Goal: Complete application form

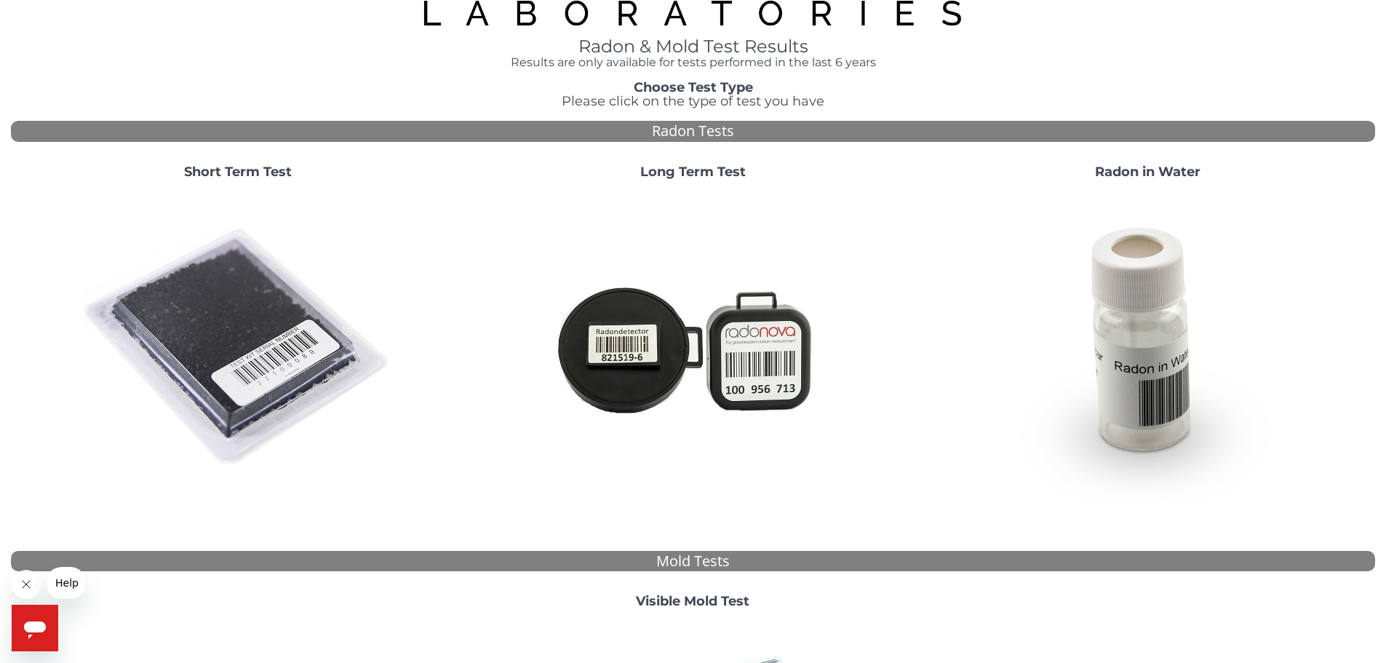
scroll to position [146, 0]
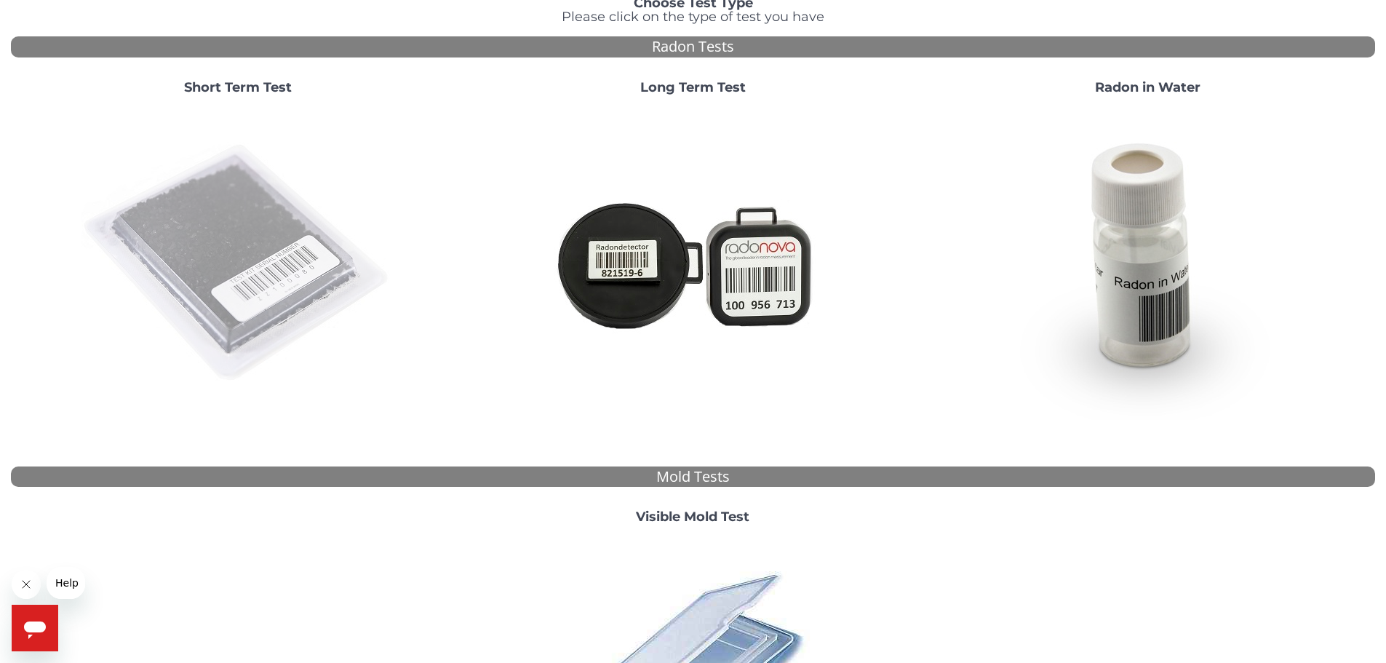
click at [146, 233] on img at bounding box center [237, 263] width 313 height 313
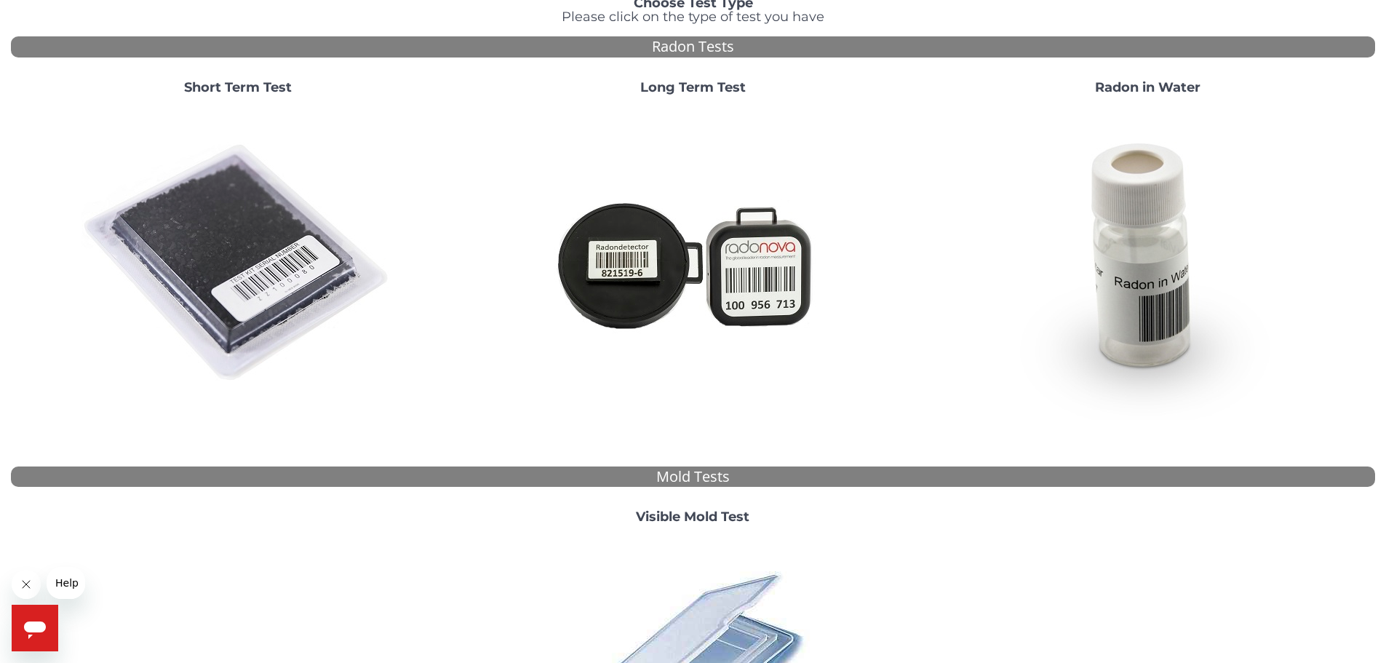
scroll to position [0, 0]
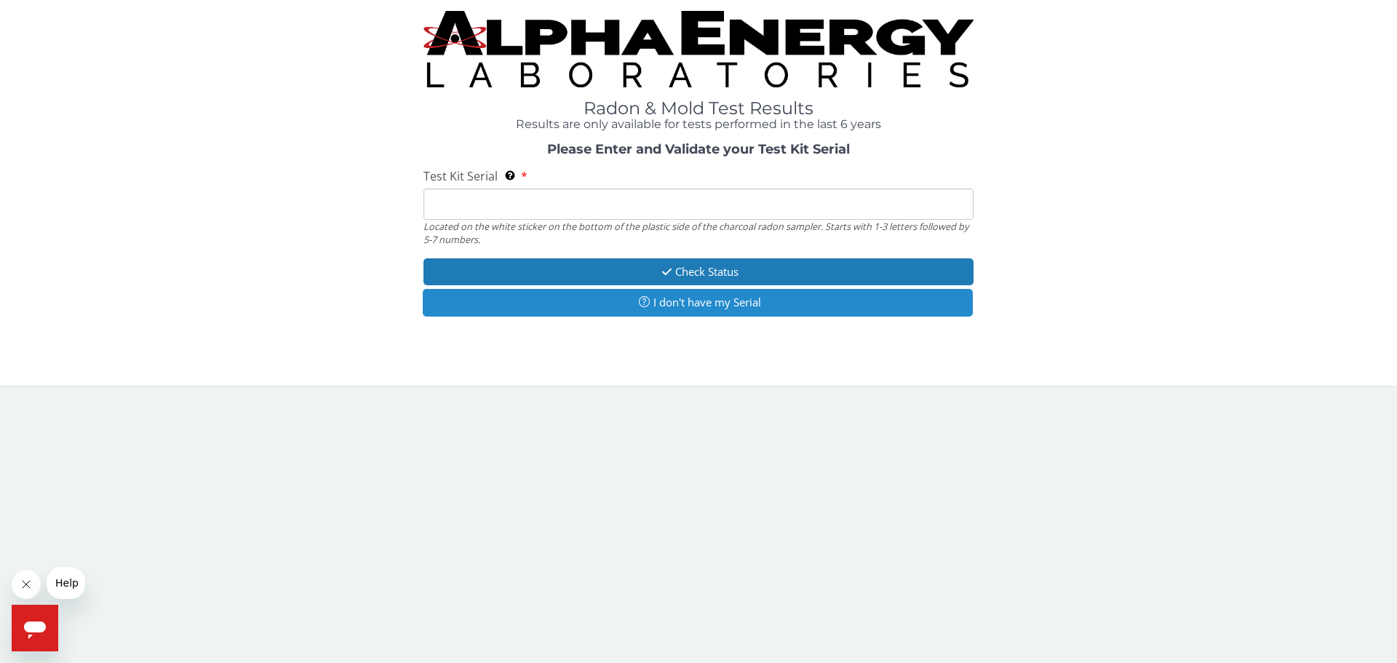
click at [717, 304] on button "I don't have my Serial" at bounding box center [698, 302] width 550 height 27
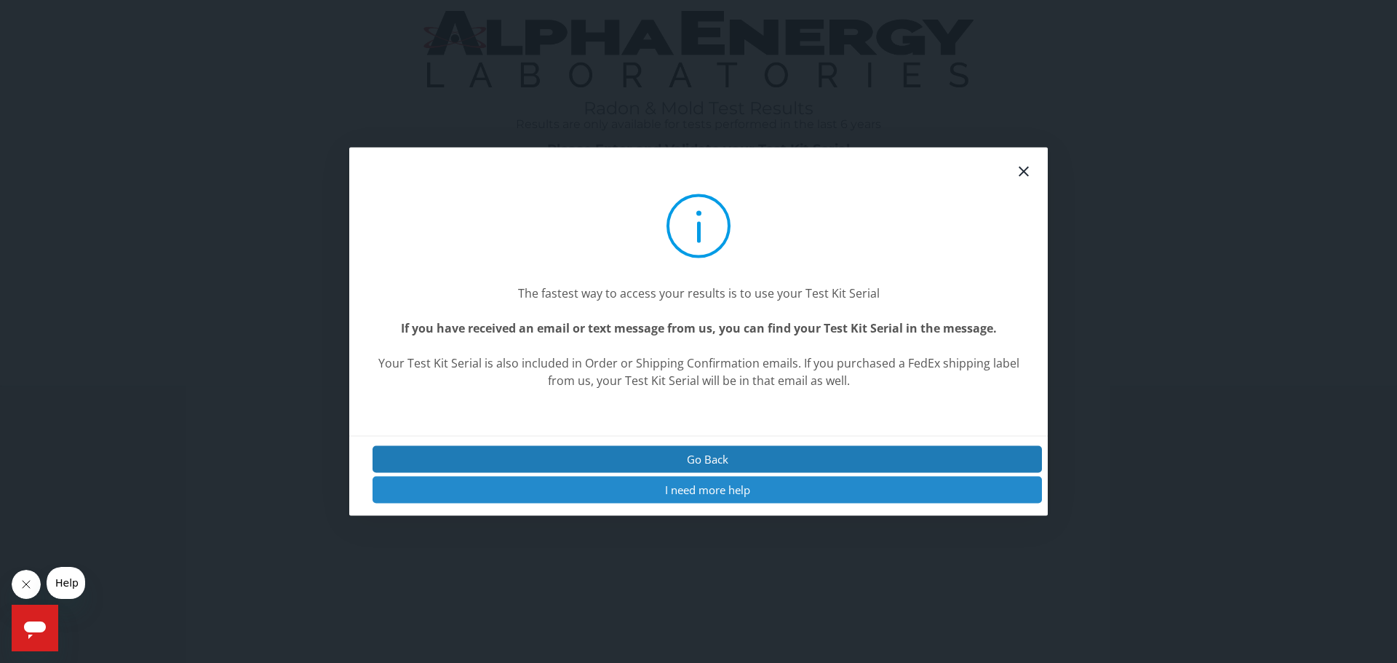
click at [720, 492] on button "I need more help" at bounding box center [706, 490] width 669 height 27
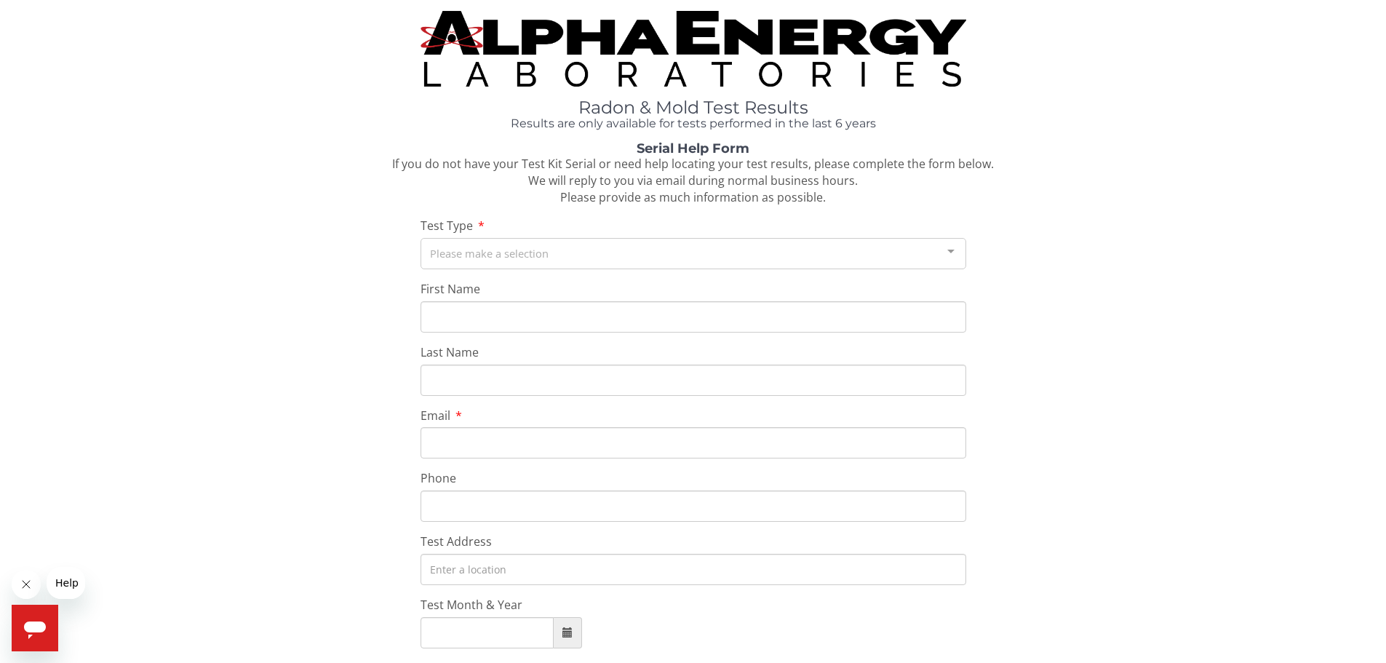
scroll to position [73, 0]
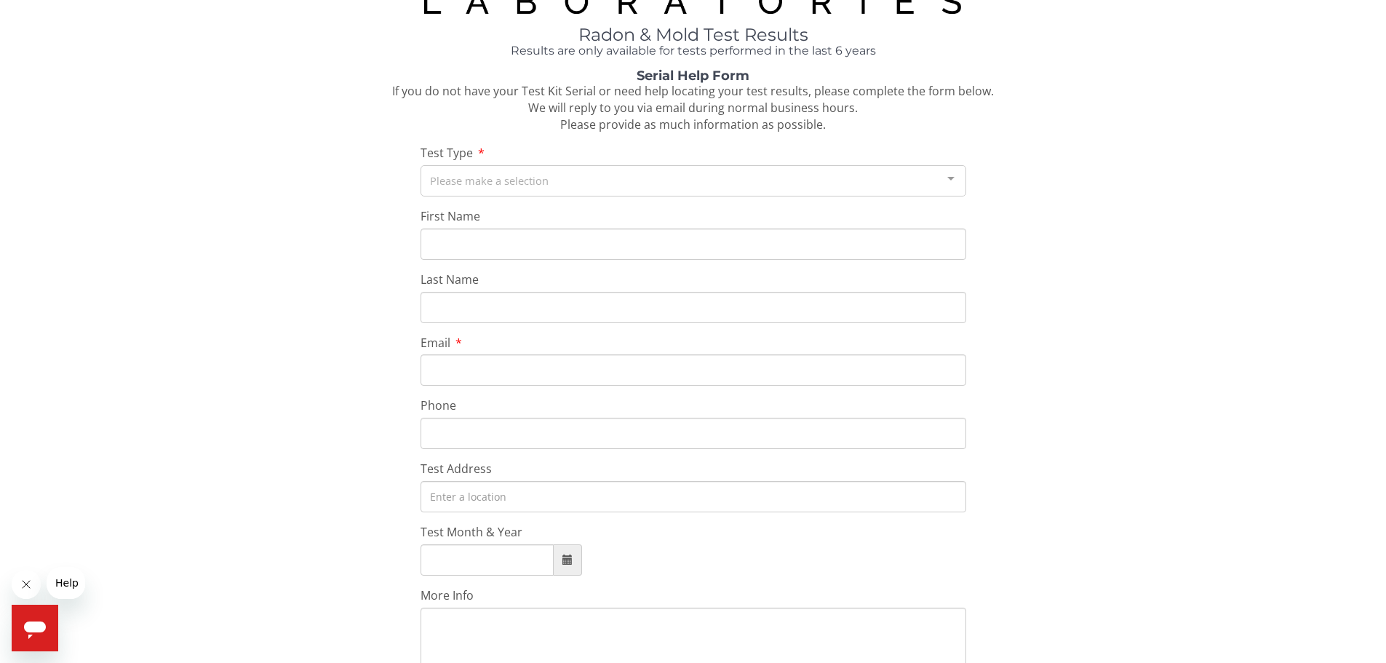
click at [589, 159] on div "Test Type Please make a selection Radon Mold List is empty." at bounding box center [693, 171] width 546 height 52
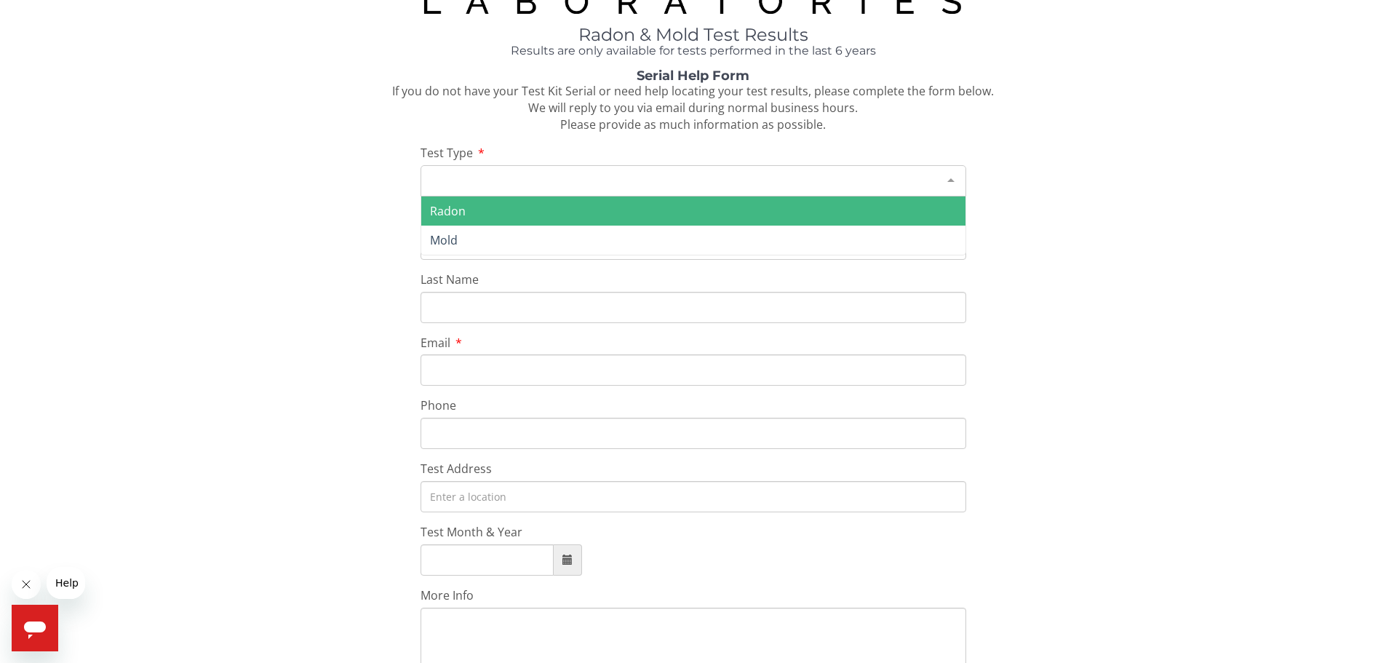
click at [587, 178] on div "Please make a selection" at bounding box center [693, 180] width 546 height 31
click at [579, 209] on span "Radon" at bounding box center [693, 210] width 544 height 29
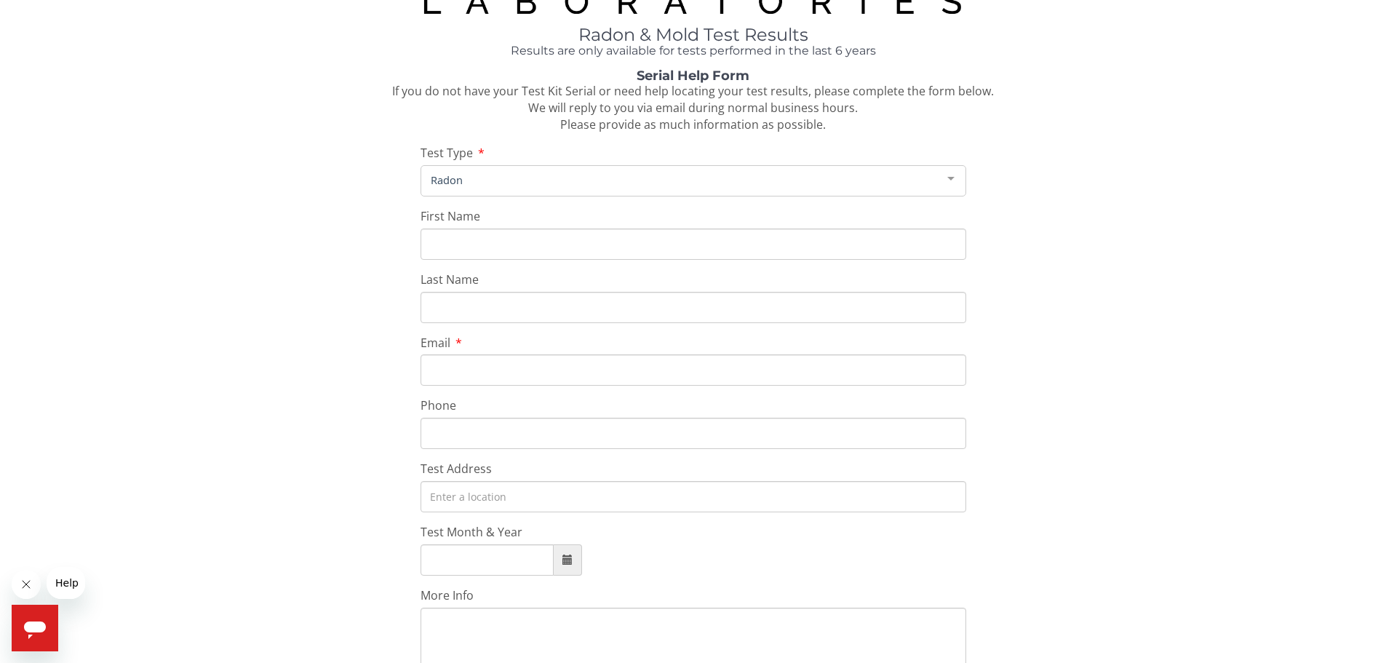
click at [558, 255] on input "First Name" at bounding box center [693, 243] width 546 height 31
type input "Jordan"
type input "Veek"
type input "[EMAIL_ADDRESS][DOMAIN_NAME]"
type input "[PHONE_NUMBER]"
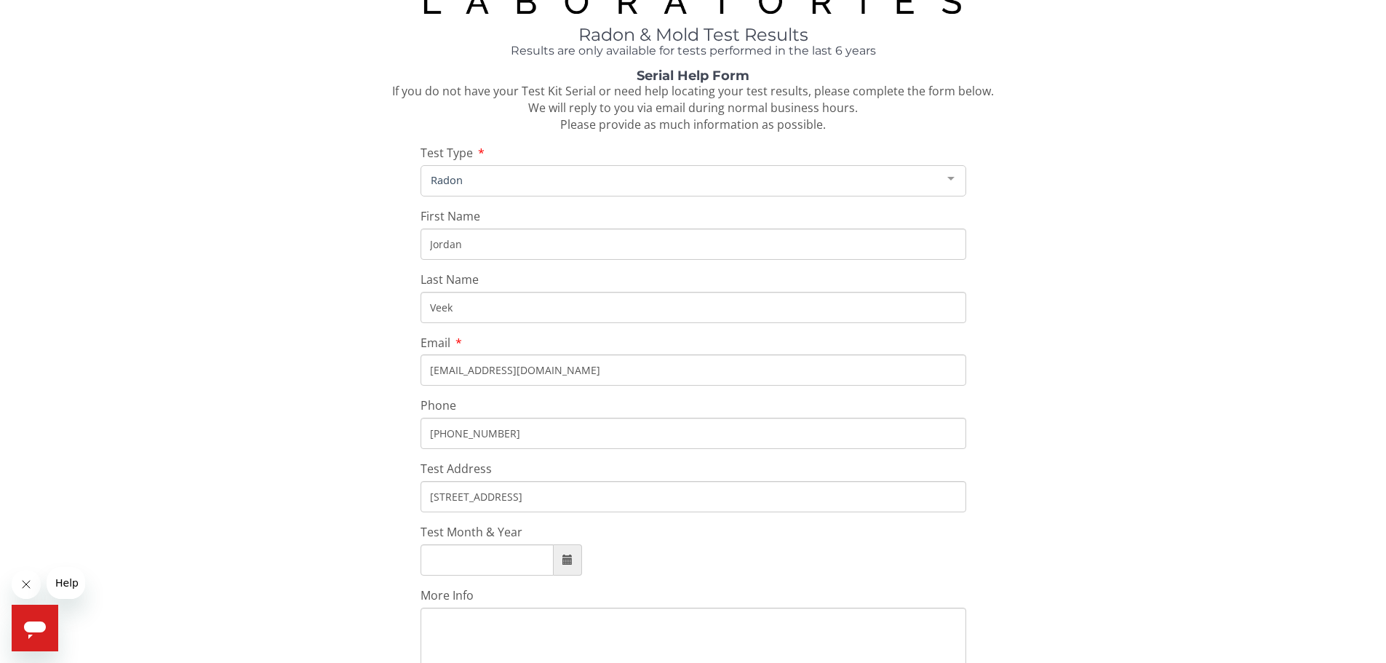
type input "[STREET_ADDRESS]"
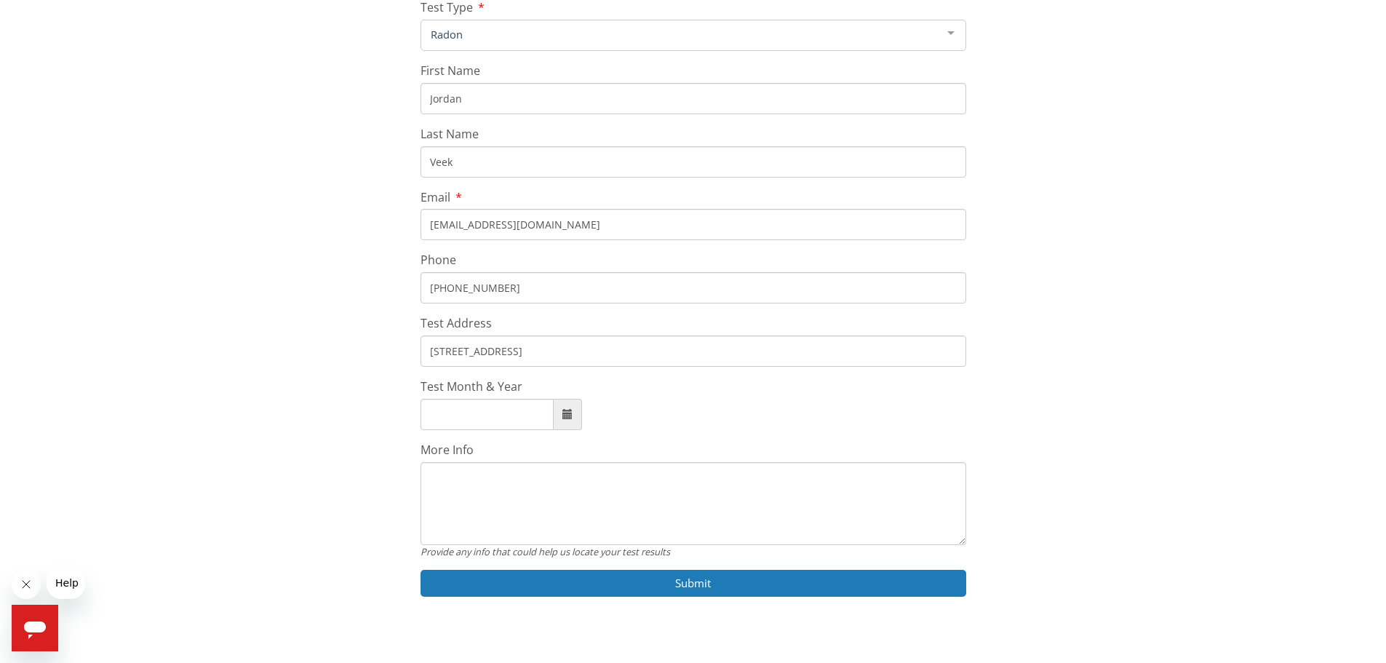
scroll to position [236, 0]
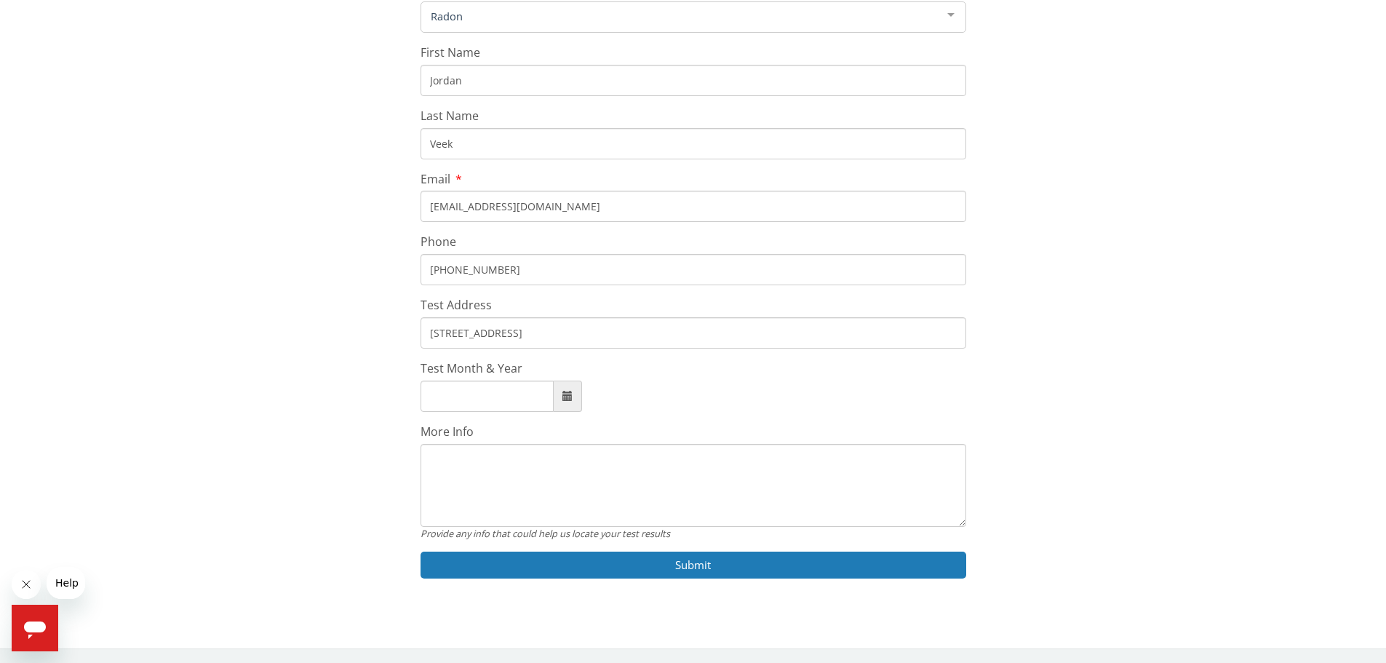
click at [568, 399] on span at bounding box center [567, 396] width 10 height 10
type input "[DATE]"
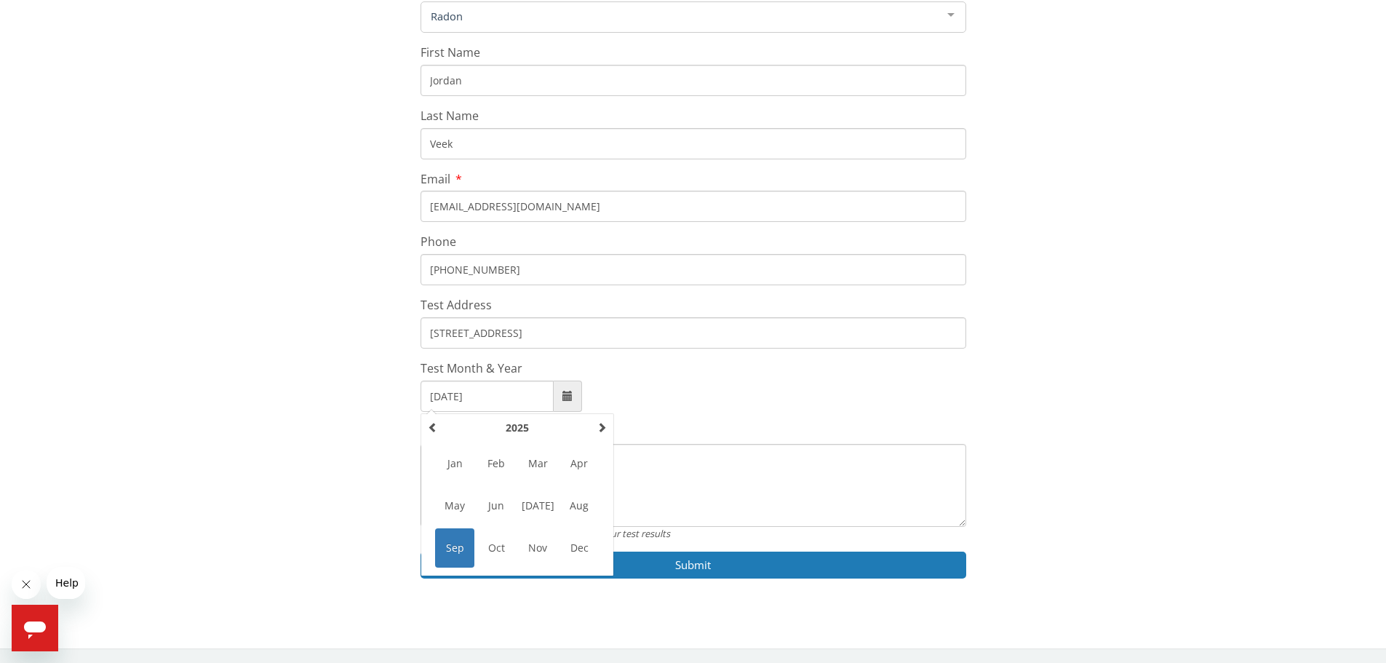
click at [454, 549] on span "Sep" at bounding box center [454, 547] width 39 height 39
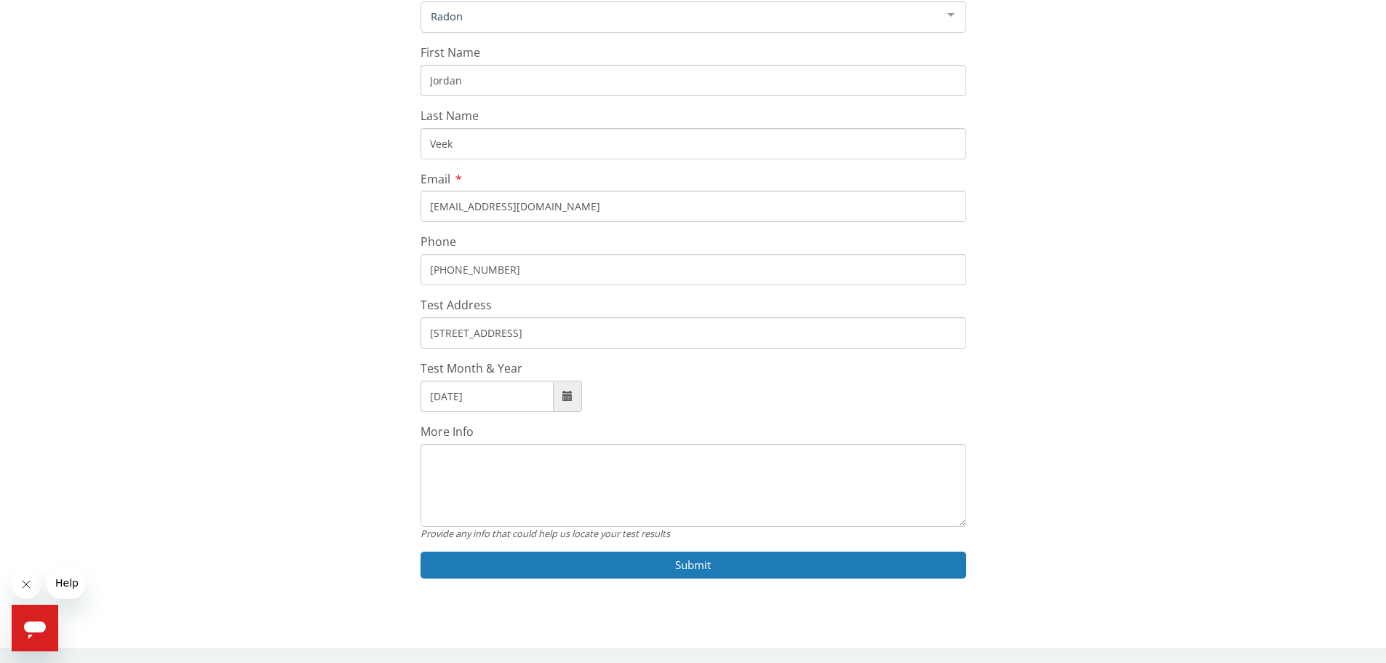
click at [485, 464] on textarea "More Info" at bounding box center [693, 485] width 546 height 83
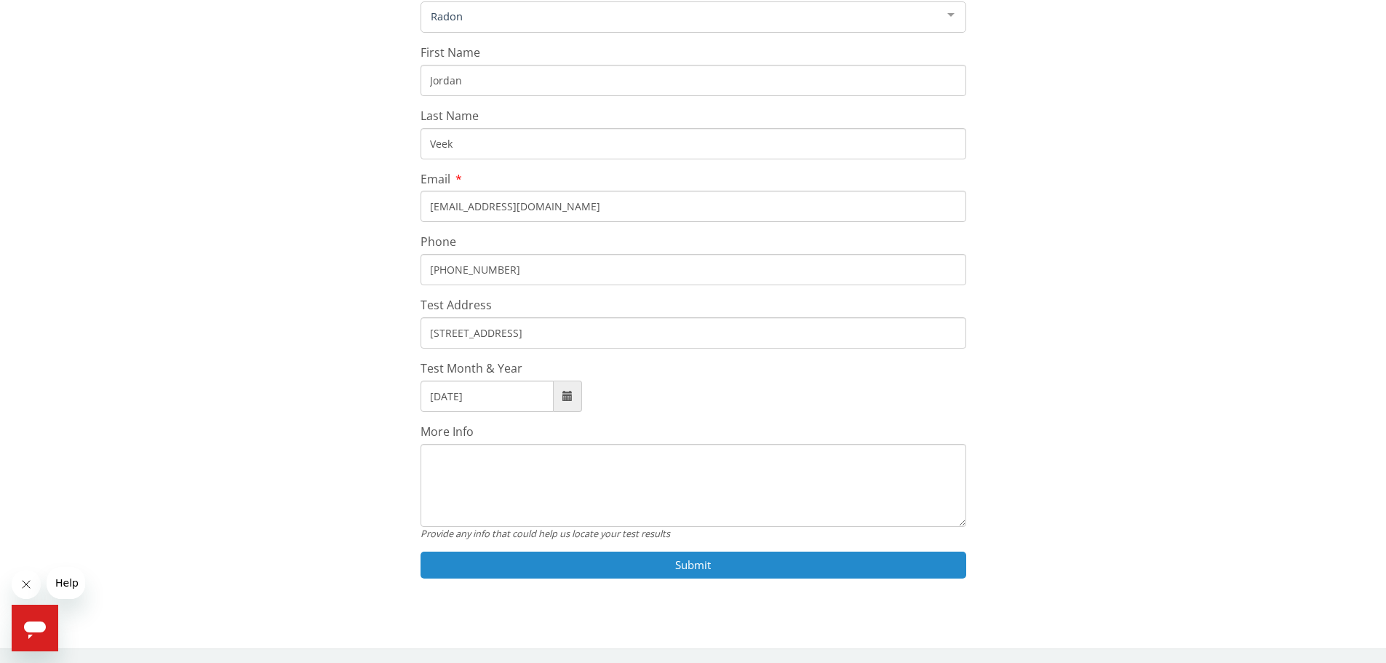
click at [727, 568] on button "Submit" at bounding box center [693, 564] width 546 height 27
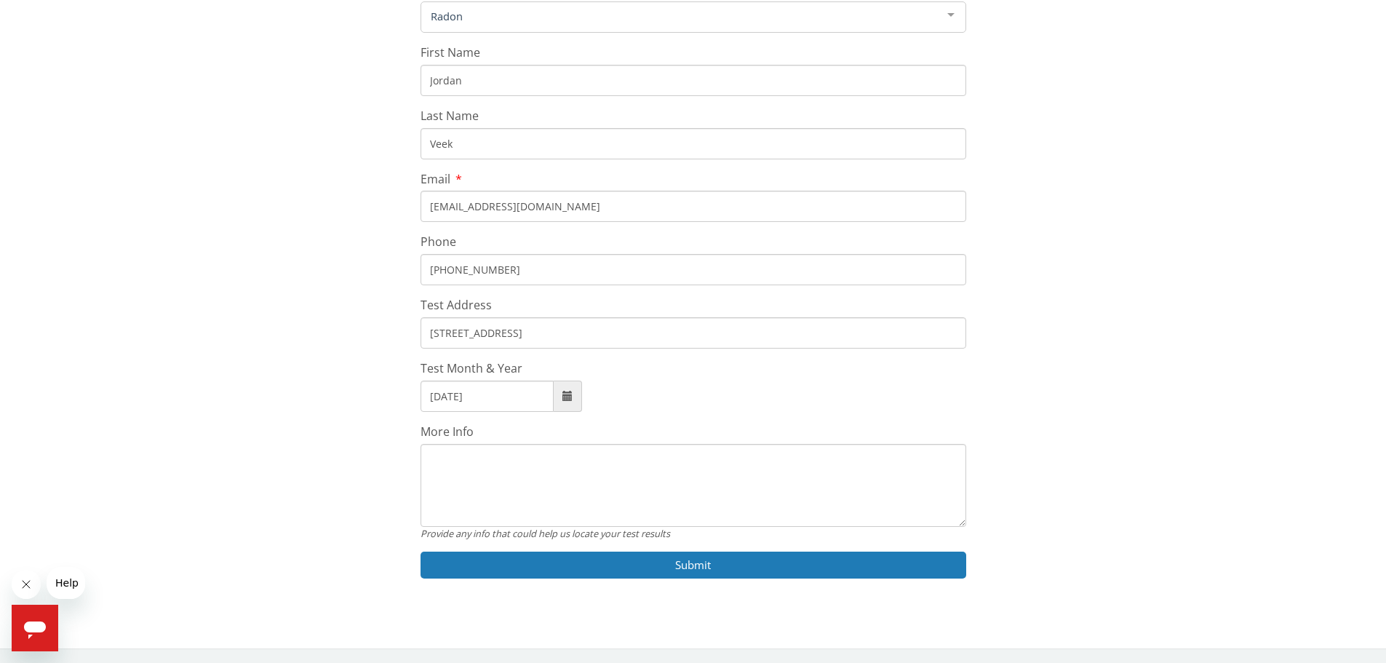
click at [533, 466] on textarea "More Info" at bounding box center [693, 485] width 546 height 83
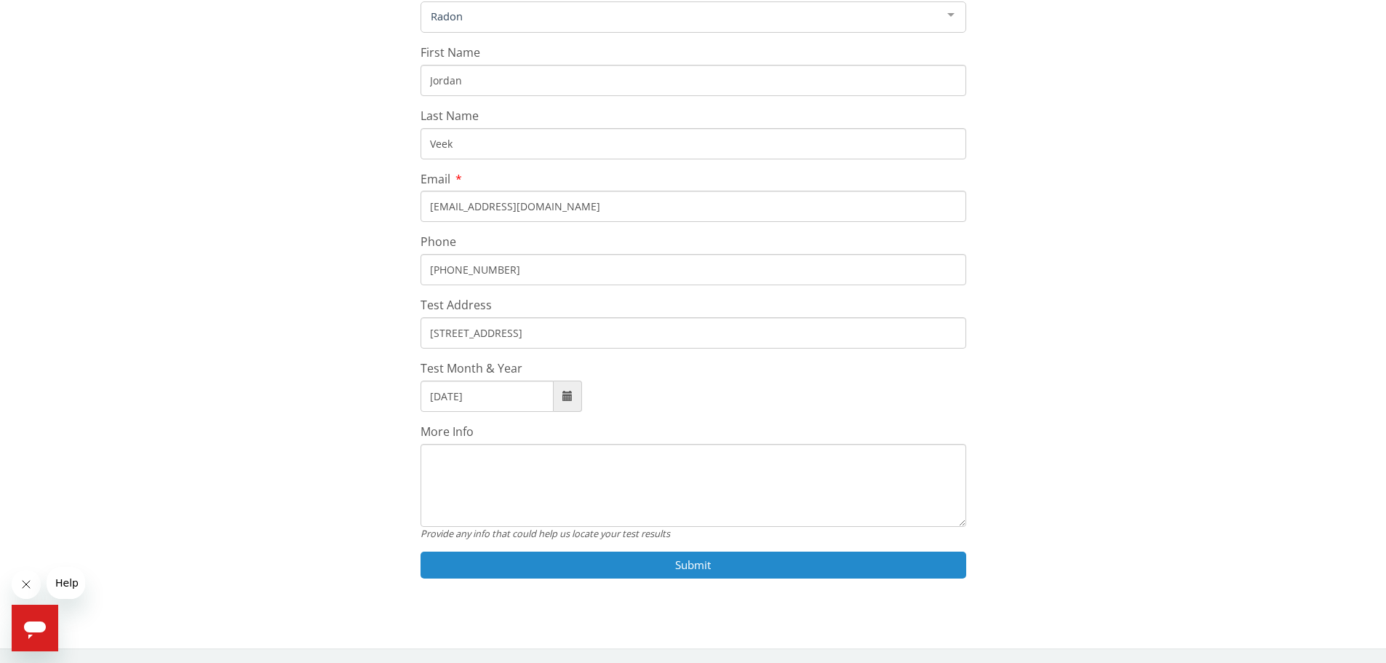
click at [678, 565] on button "Submit" at bounding box center [693, 564] width 546 height 27
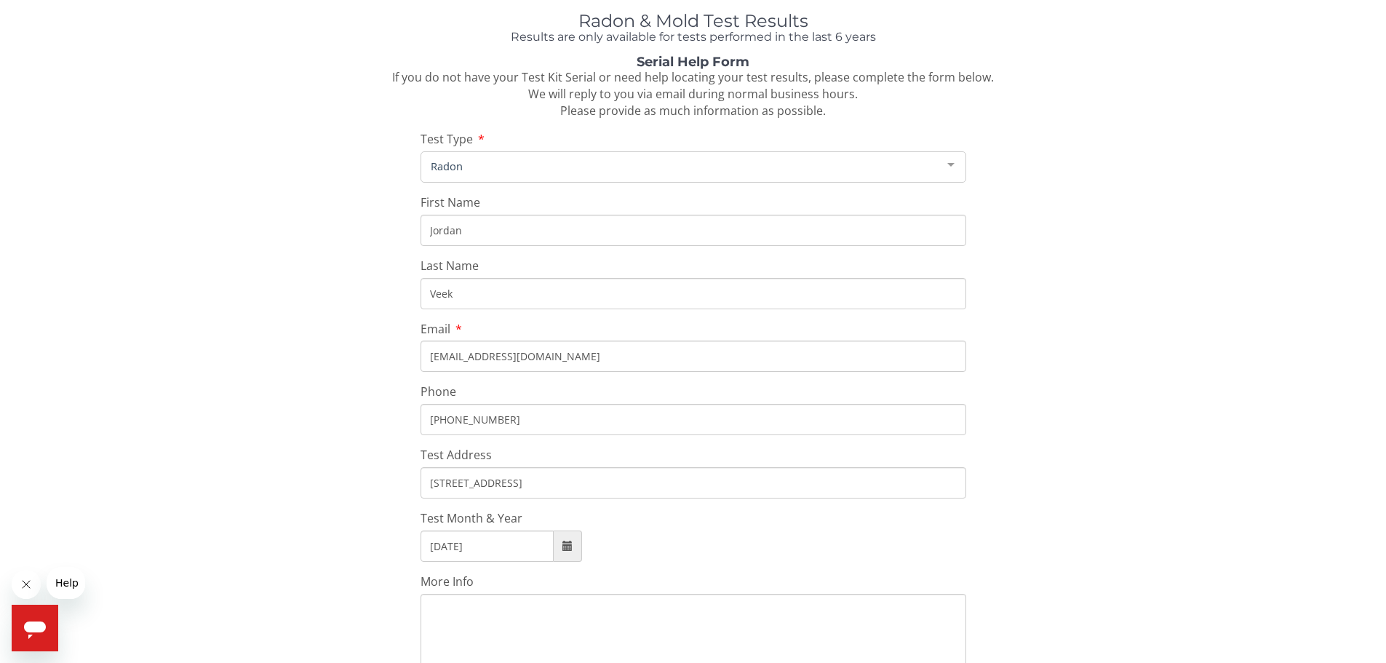
scroll to position [18, 0]
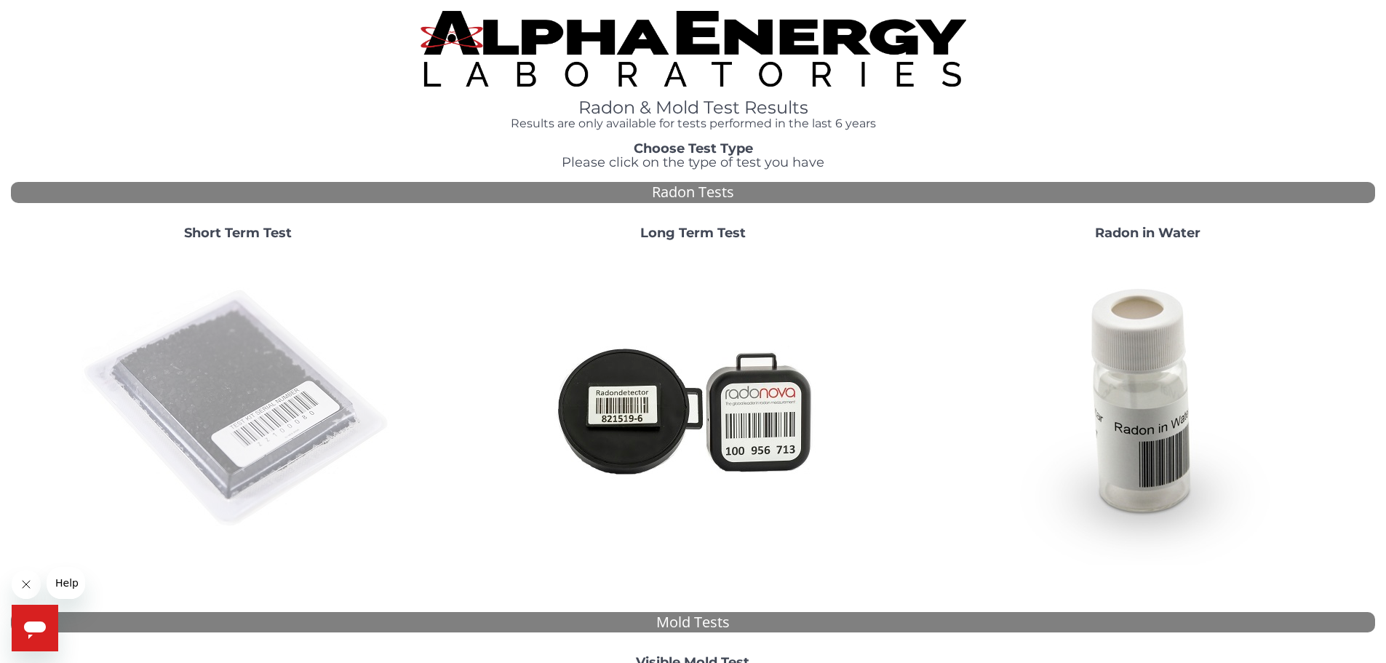
click at [266, 392] on img at bounding box center [237, 408] width 313 height 313
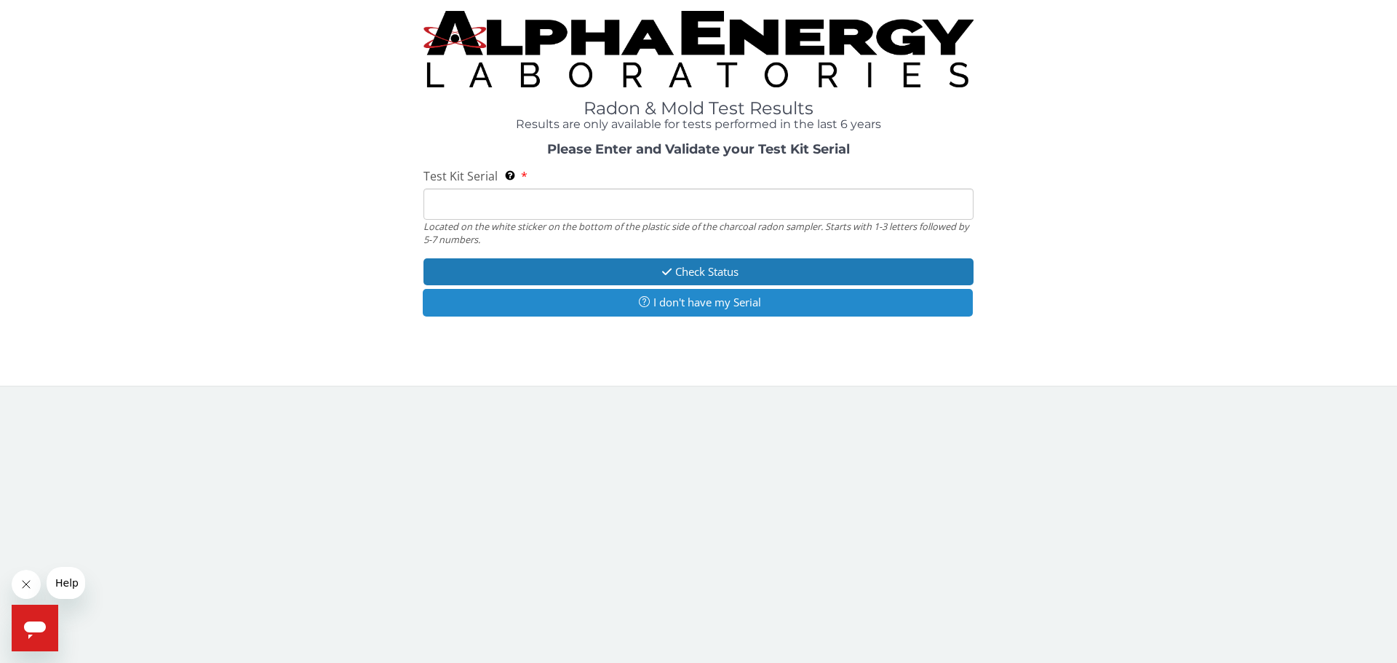
click at [612, 308] on button "I don't have my Serial" at bounding box center [698, 302] width 550 height 27
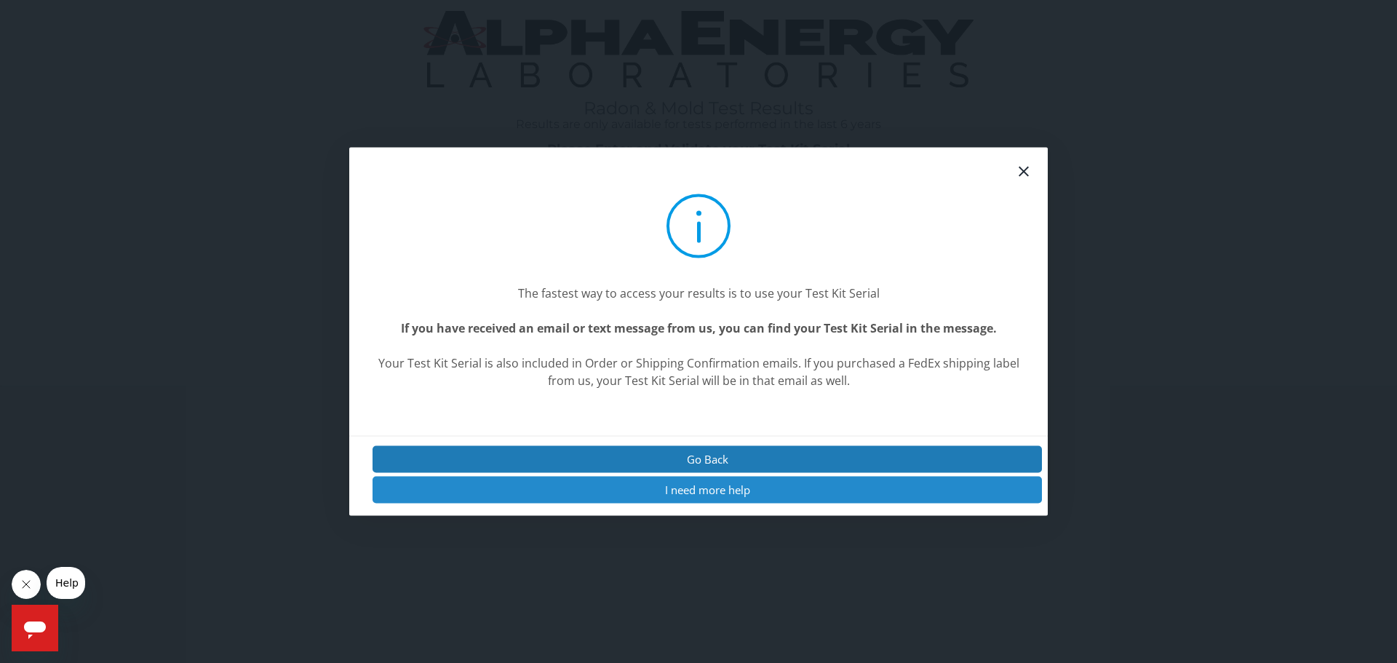
click at [695, 498] on button "I need more help" at bounding box center [706, 490] width 669 height 27
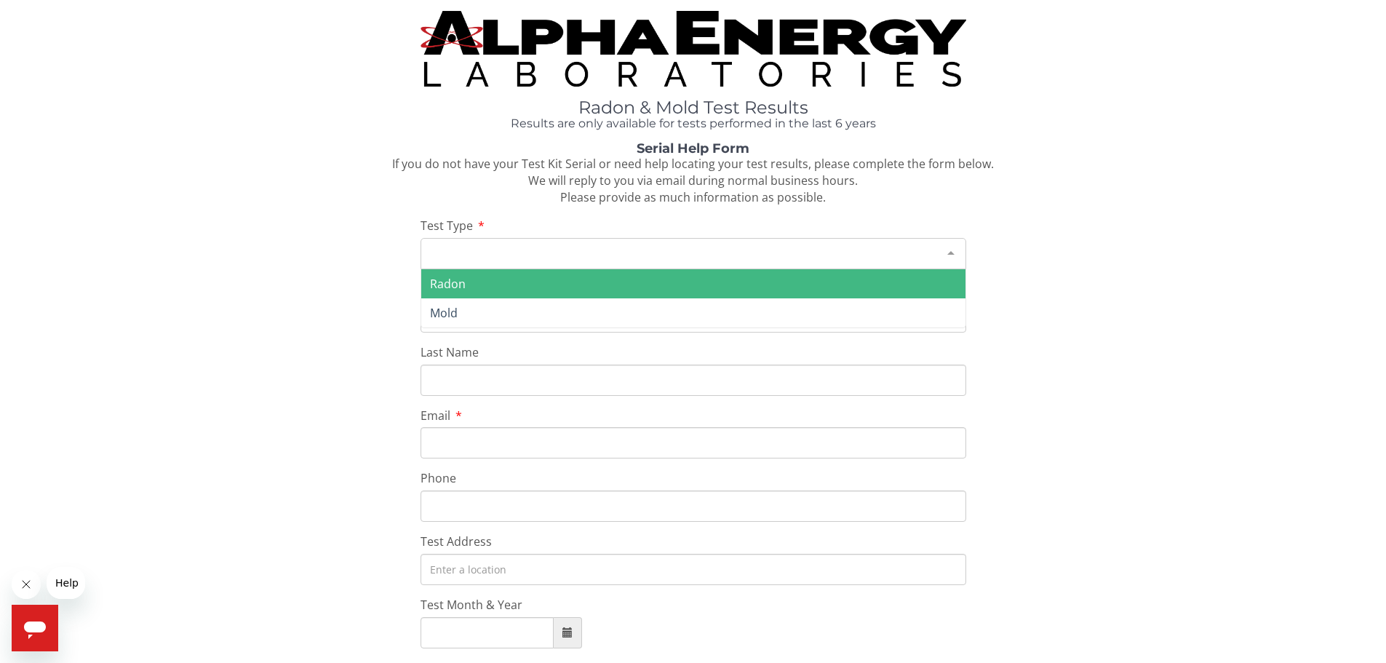
click at [570, 258] on div "Please make a selection" at bounding box center [693, 253] width 546 height 31
click at [570, 257] on div "Please make a selection" at bounding box center [693, 253] width 546 height 31
click at [568, 276] on span "Radon" at bounding box center [693, 283] width 544 height 29
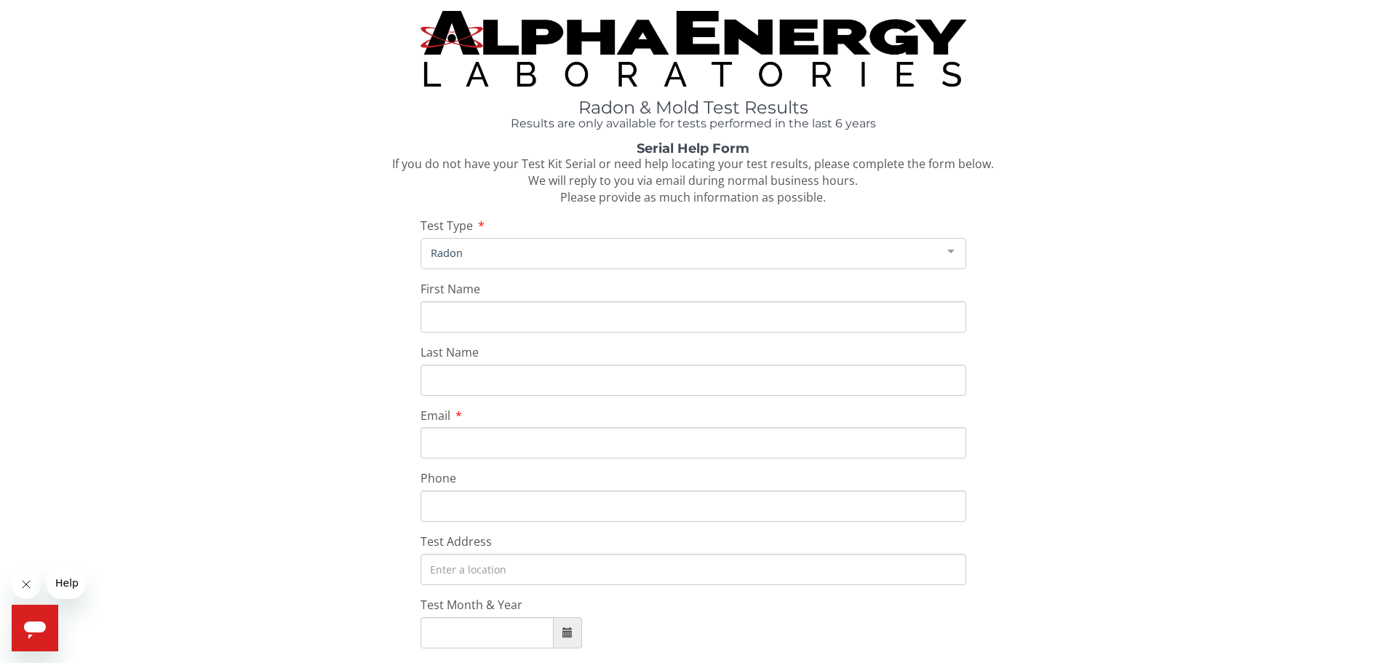
click at [556, 303] on input "First Name" at bounding box center [693, 316] width 546 height 31
type input "j"
type input "Jordan"
type input "Veek"
type input "[EMAIL_ADDRESS][DOMAIN_NAME]"
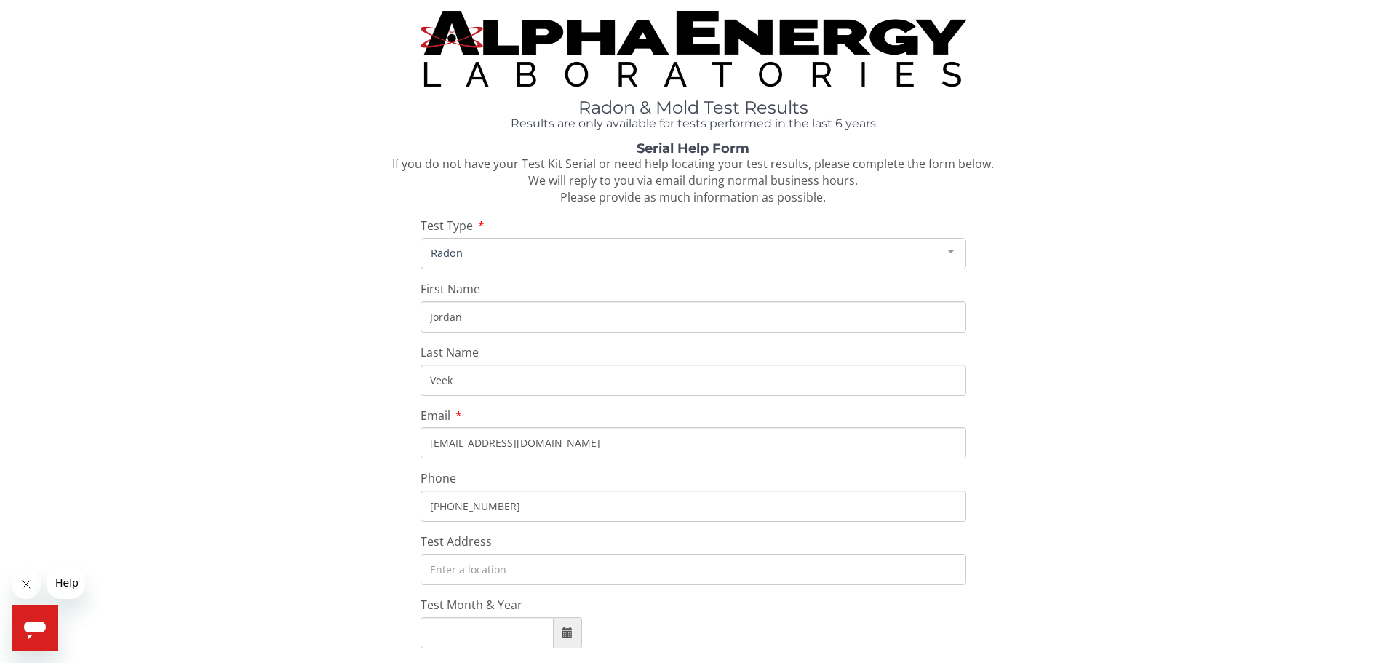
type input "[PHONE_NUMBER]"
type input "[STREET_ADDRESS]"
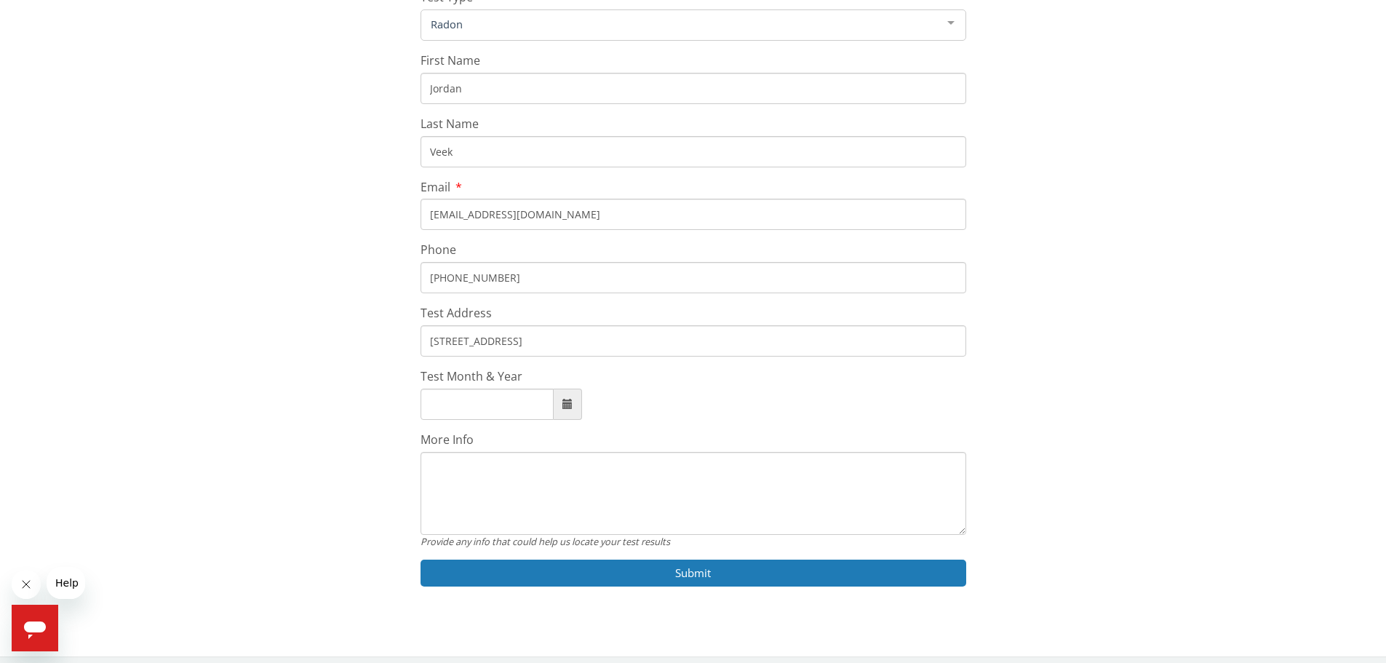
scroll to position [236, 0]
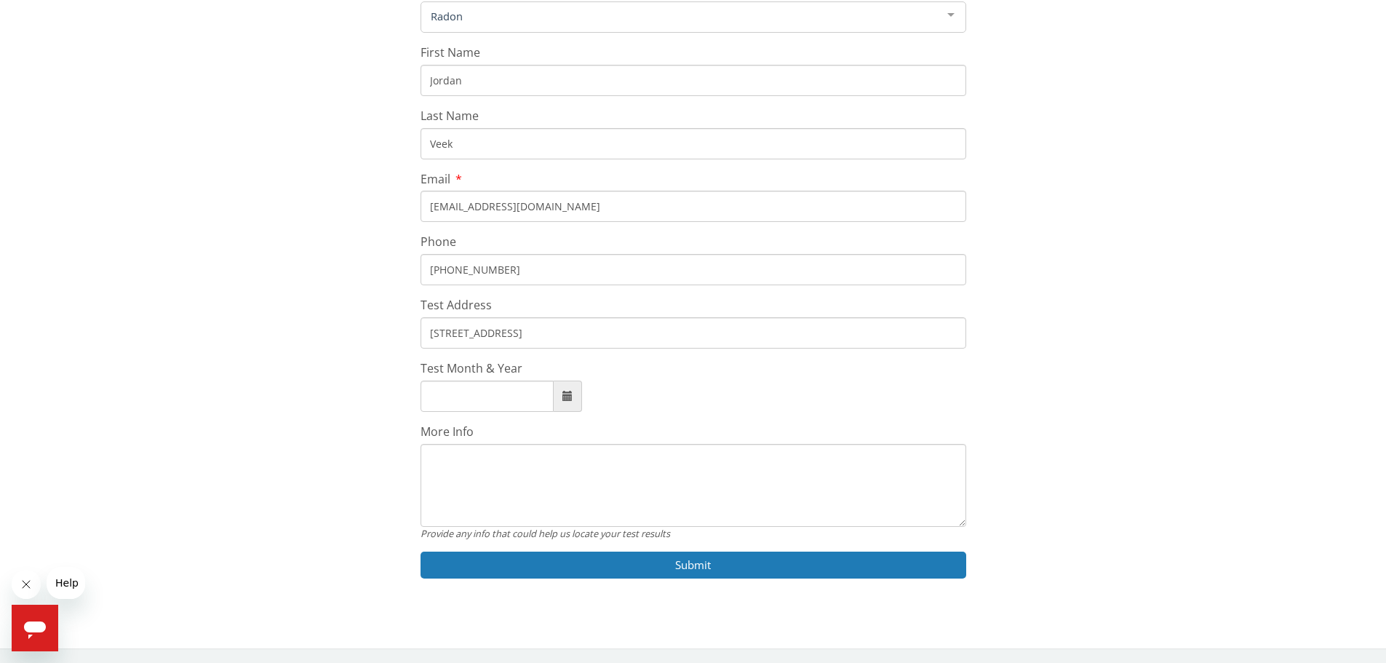
click at [578, 389] on span at bounding box center [568, 395] width 28 height 31
type input "[DATE]"
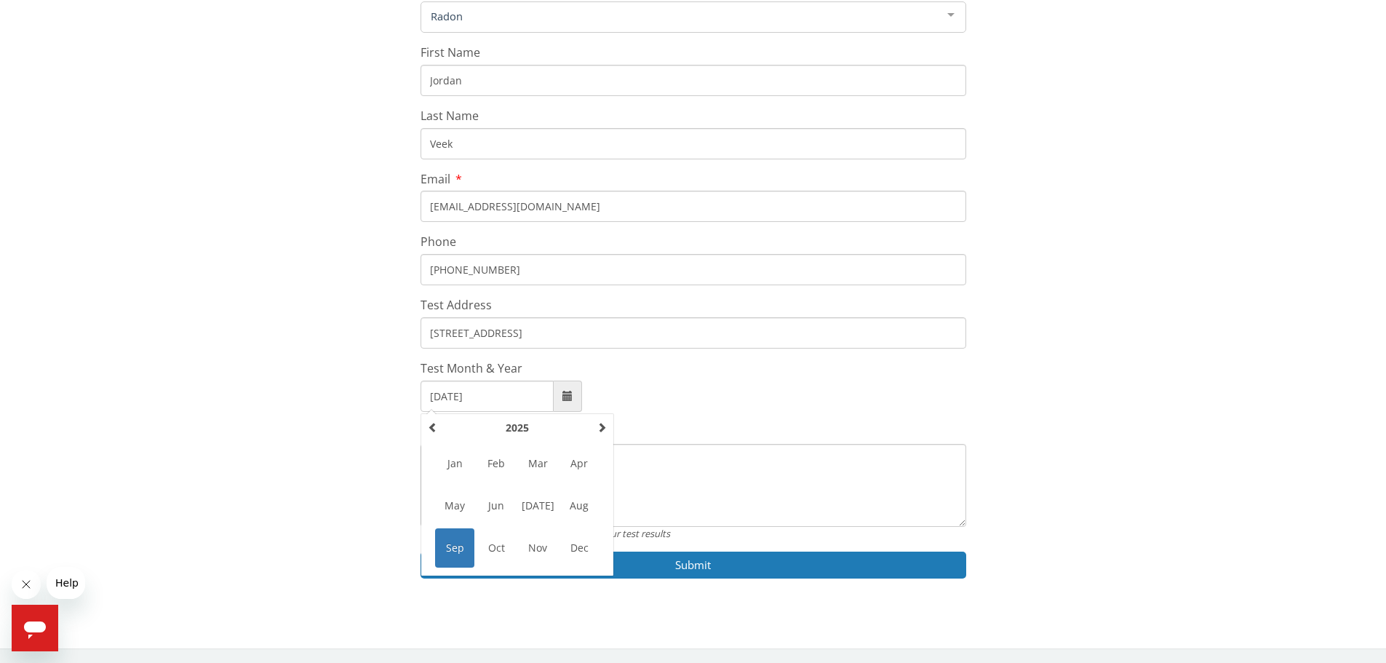
click at [464, 546] on span "Sep" at bounding box center [454, 547] width 39 height 39
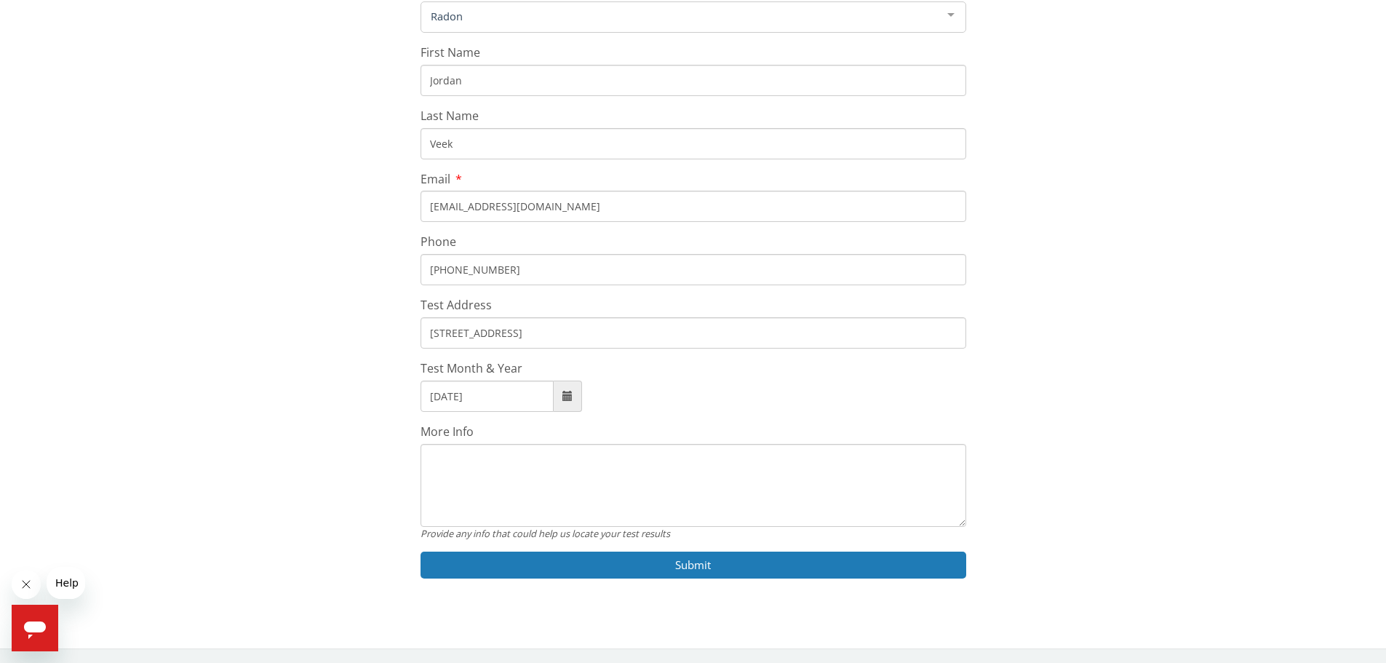
click at [494, 480] on textarea "More Info" at bounding box center [693, 485] width 546 height 83
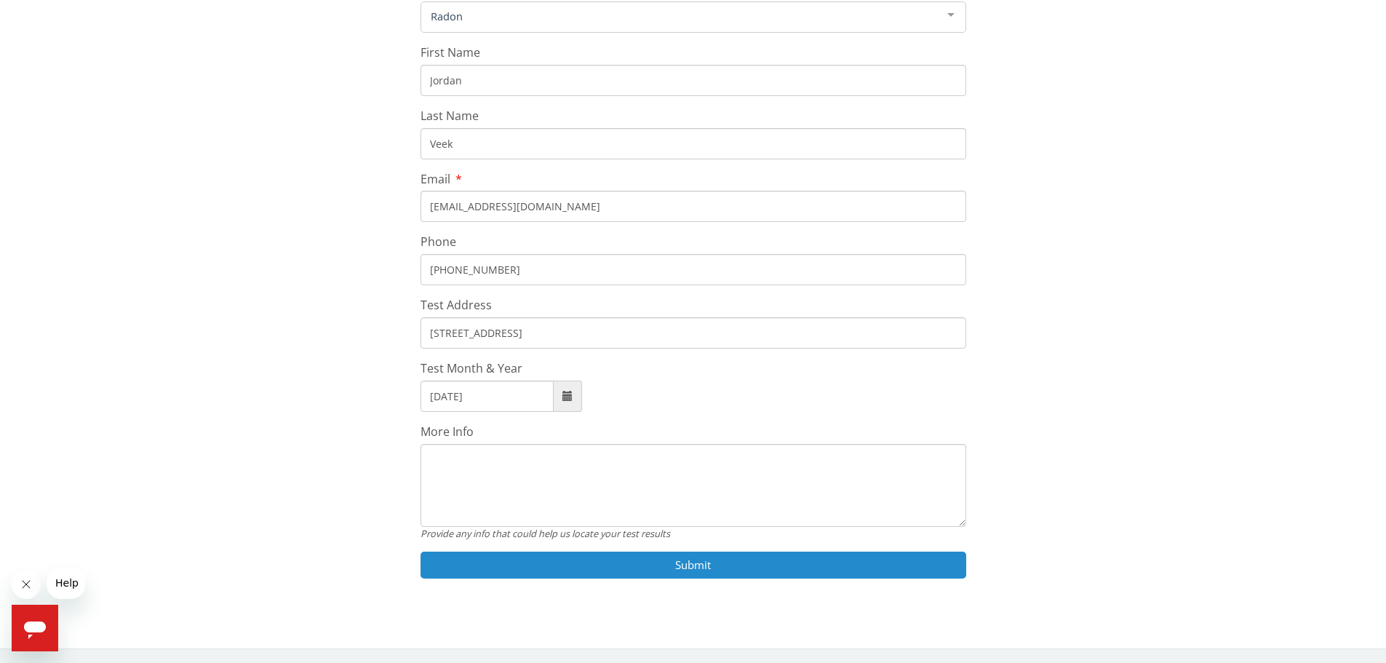
click at [716, 569] on button "Submit" at bounding box center [693, 564] width 546 height 27
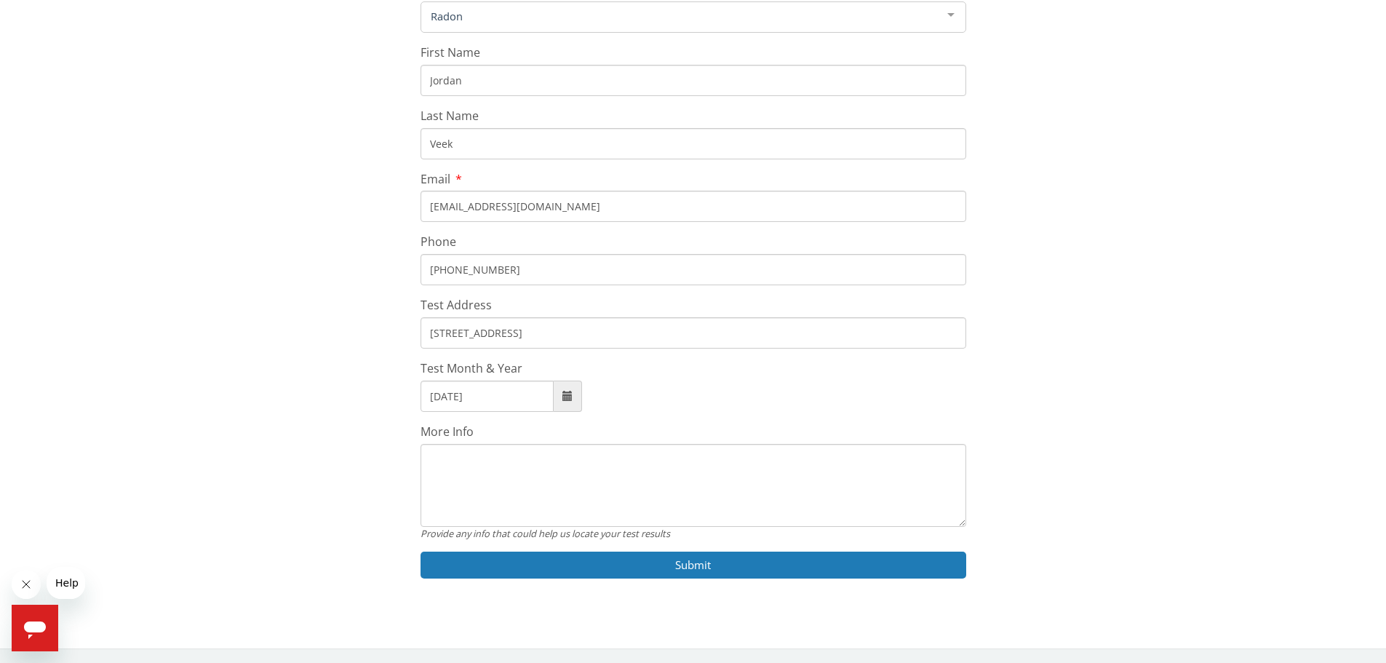
click at [561, 616] on div "Radon & Mold Test Results Results are only available for tests performed in the…" at bounding box center [693, 199] width 1364 height 851
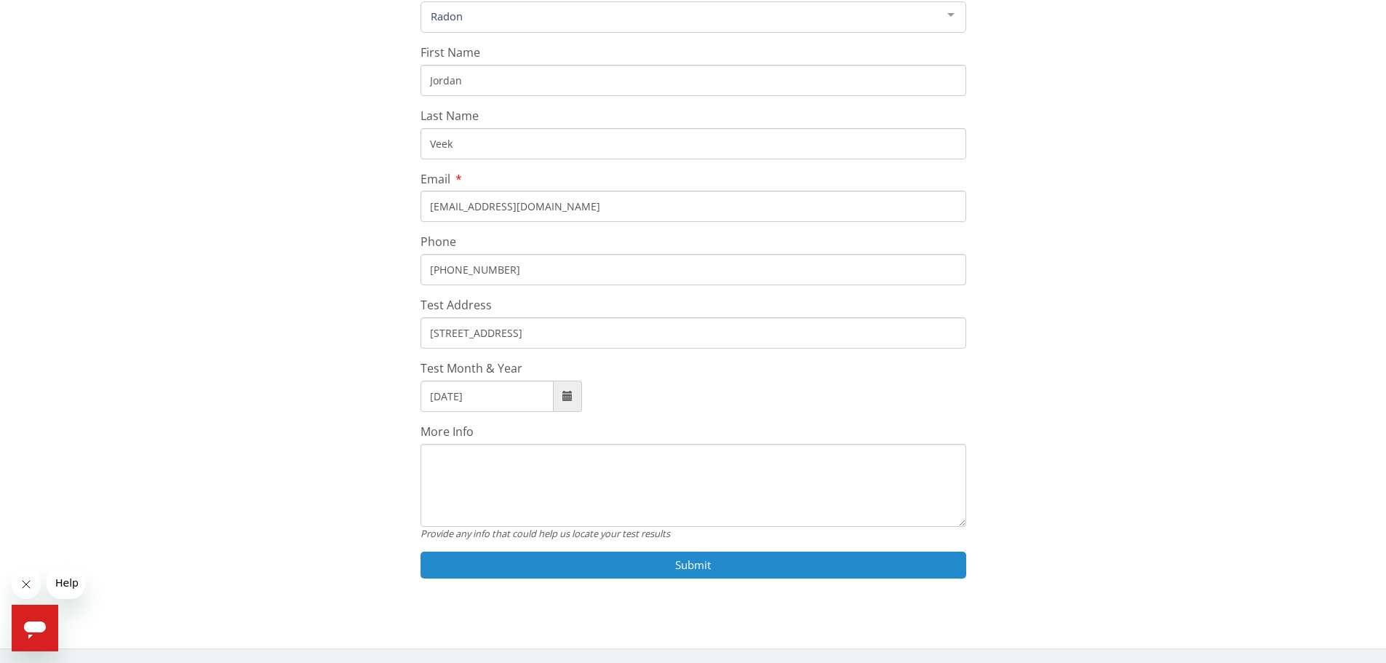
click at [697, 565] on button "Submit" at bounding box center [693, 564] width 546 height 27
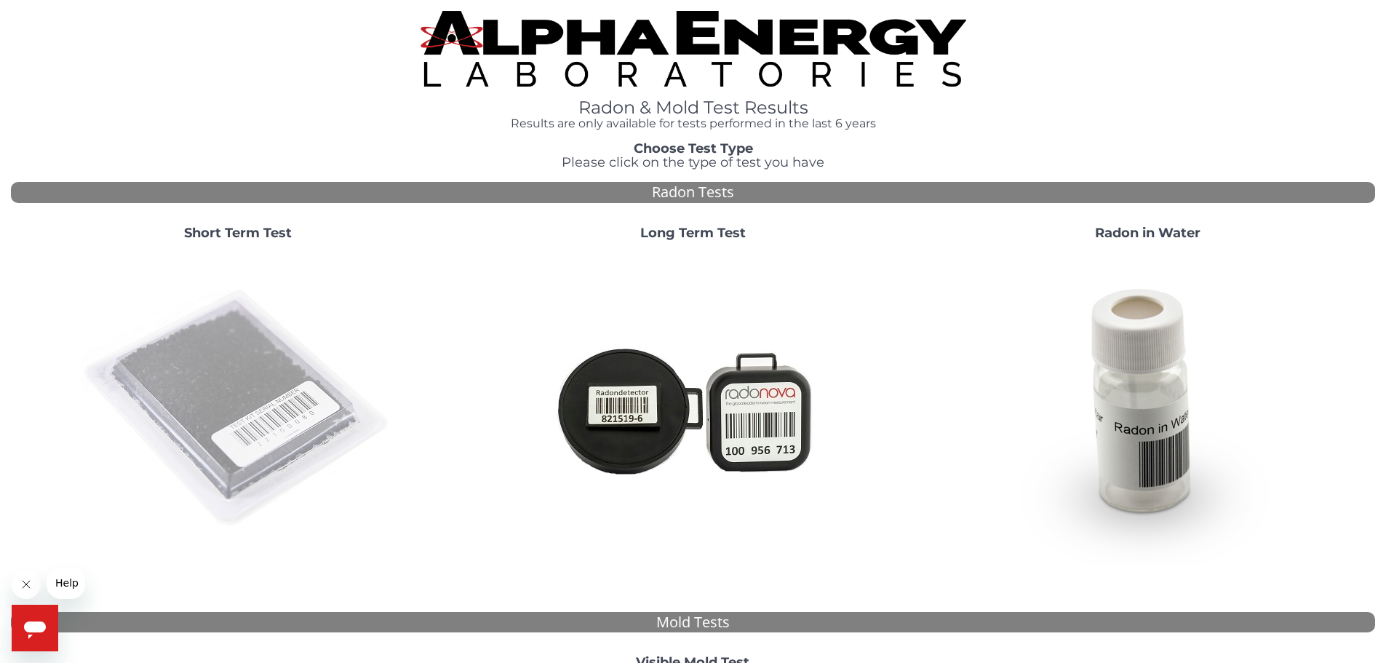
click at [209, 341] on img at bounding box center [237, 408] width 313 height 313
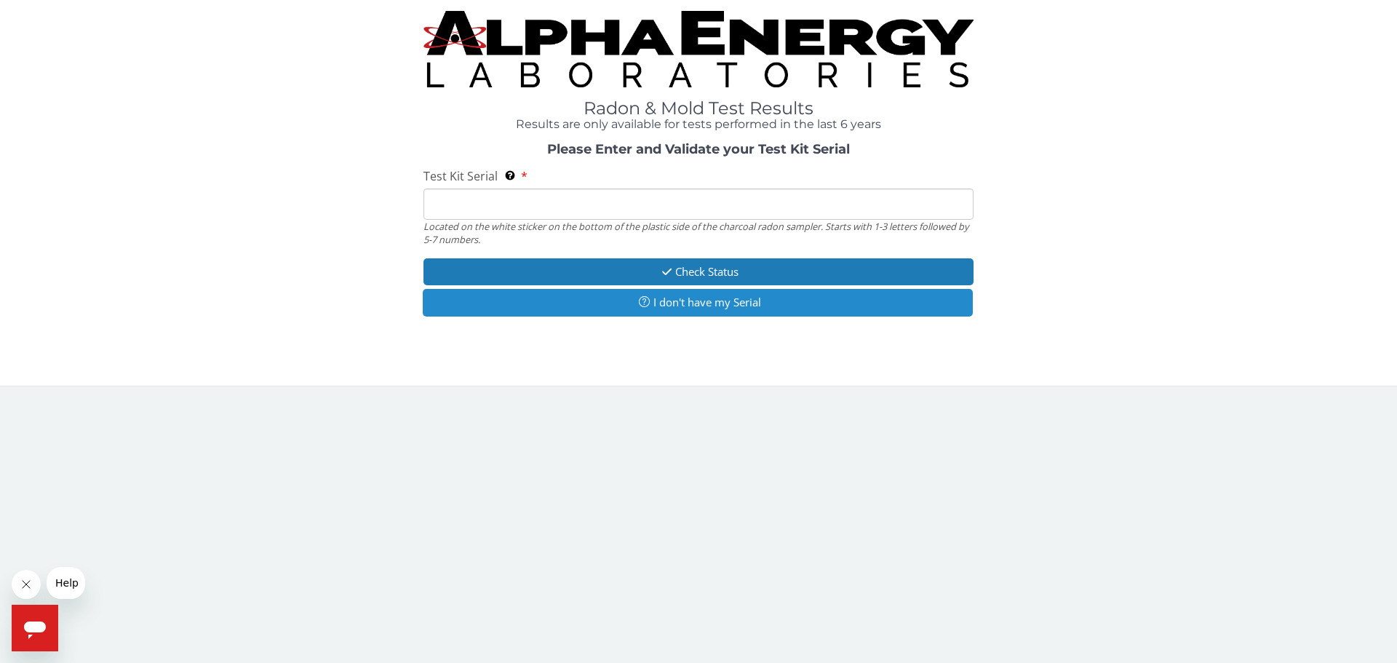
click at [693, 305] on button "I don't have my Serial" at bounding box center [698, 302] width 550 height 27
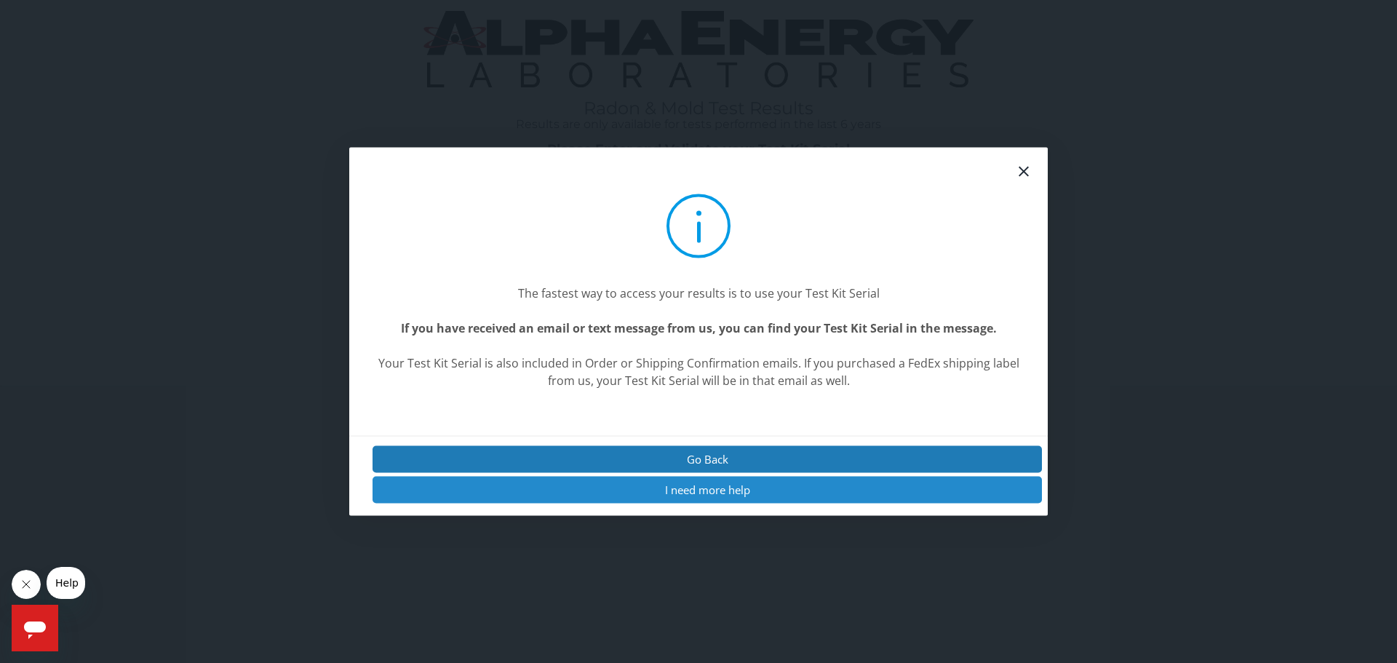
click at [705, 485] on button "I need more help" at bounding box center [706, 490] width 669 height 27
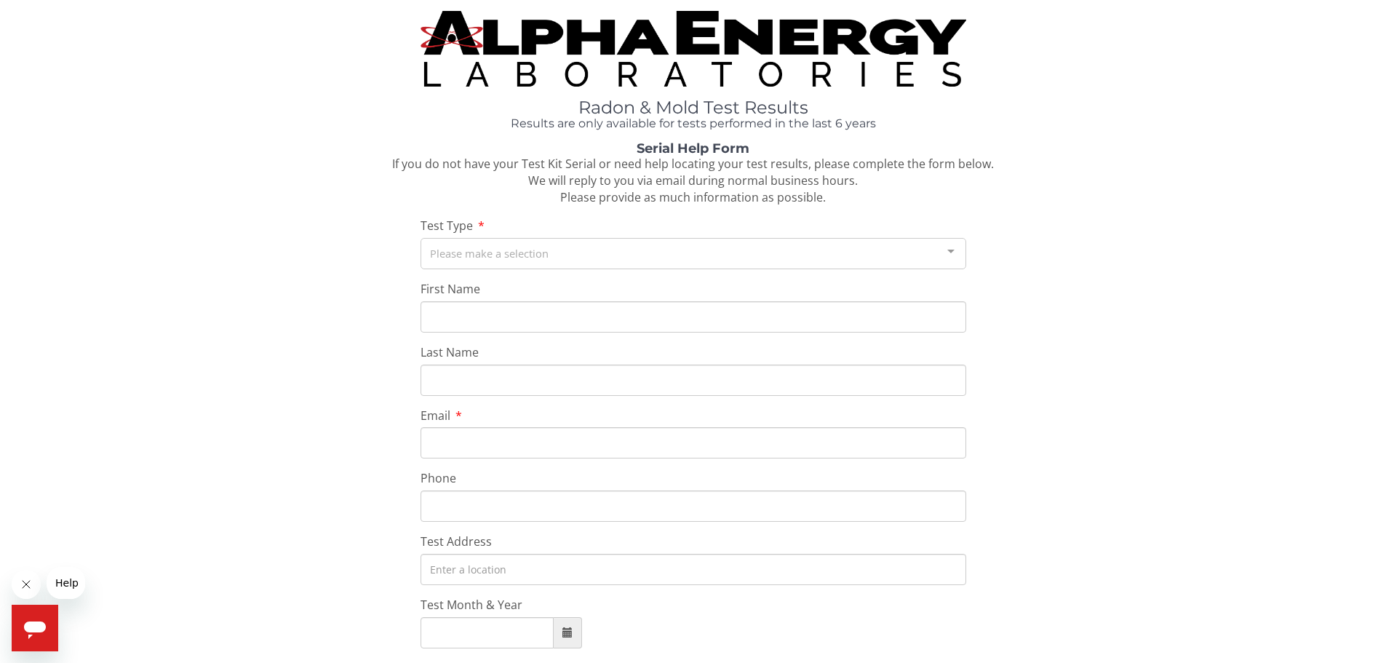
click at [527, 247] on div "Please make a selection" at bounding box center [693, 253] width 546 height 31
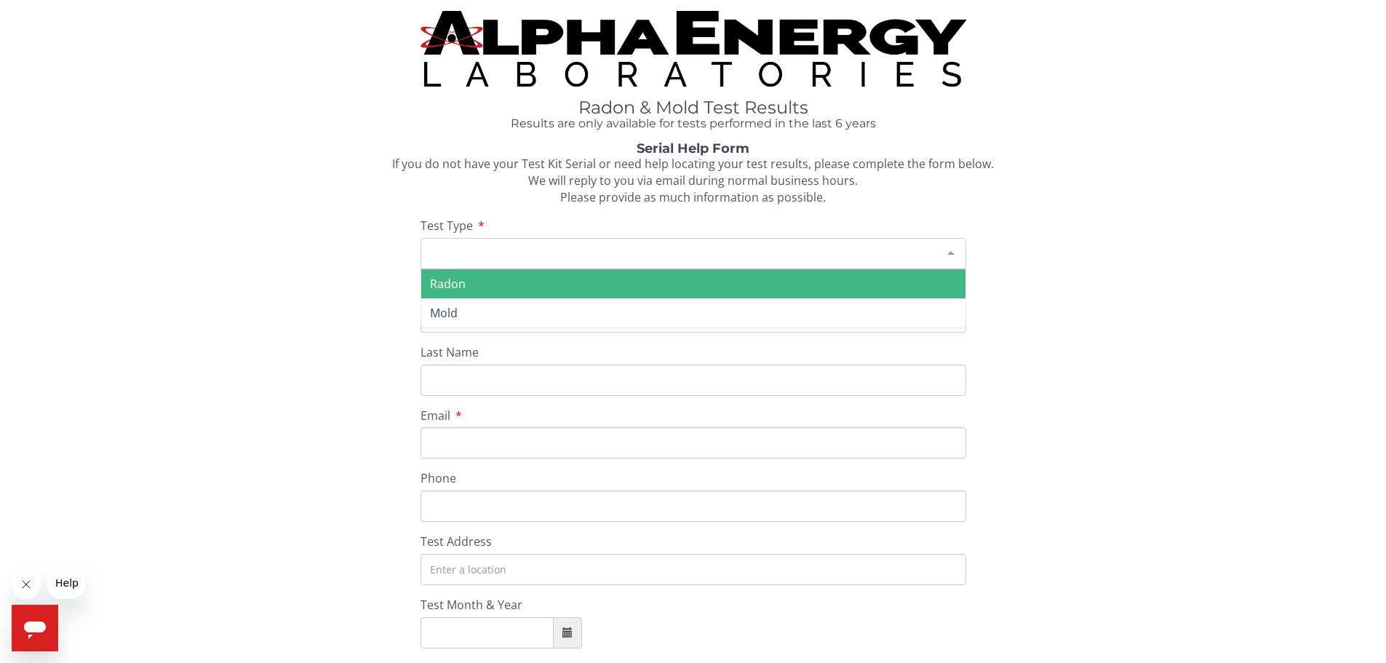
drag, startPoint x: 531, startPoint y: 279, endPoint x: 525, endPoint y: 295, distance: 17.3
click at [532, 280] on span "Radon" at bounding box center [693, 283] width 544 height 29
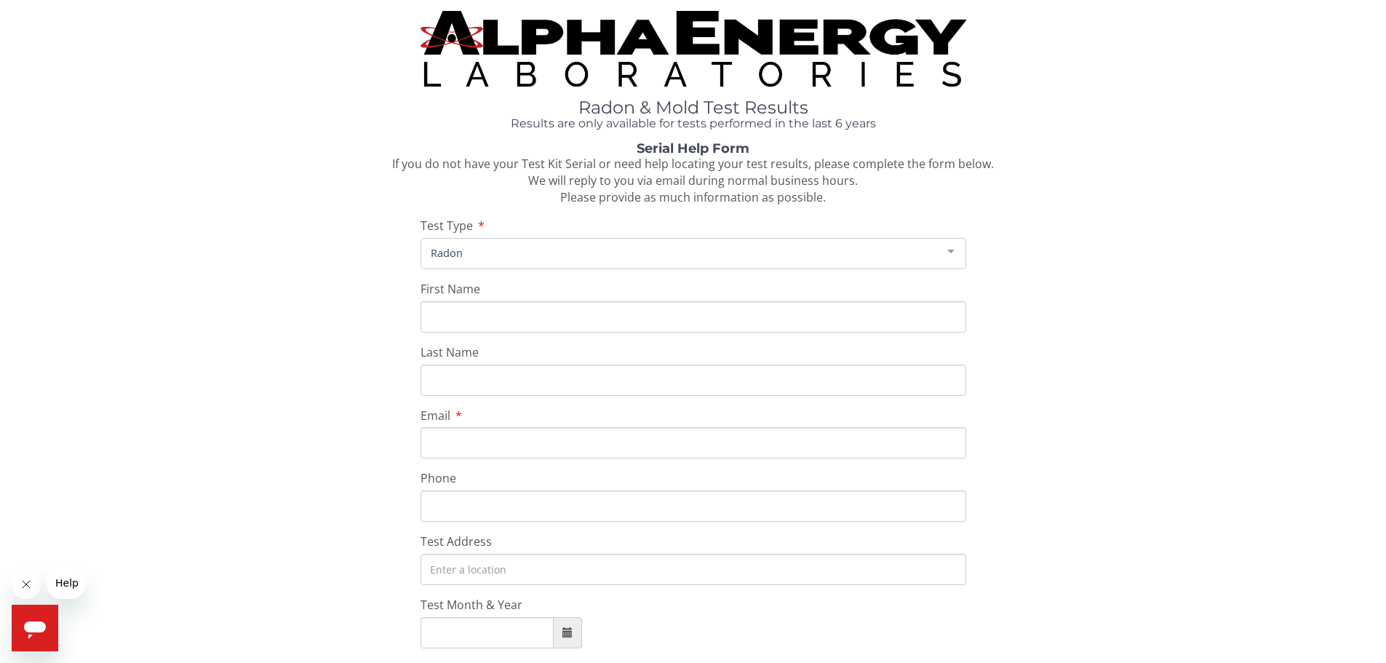
click at [510, 324] on input "First Name" at bounding box center [693, 316] width 546 height 31
type input "Jordan"
type input "Veek"
type input "[EMAIL_ADDRESS][DOMAIN_NAME]"
type input "[PHONE_NUMBER]"
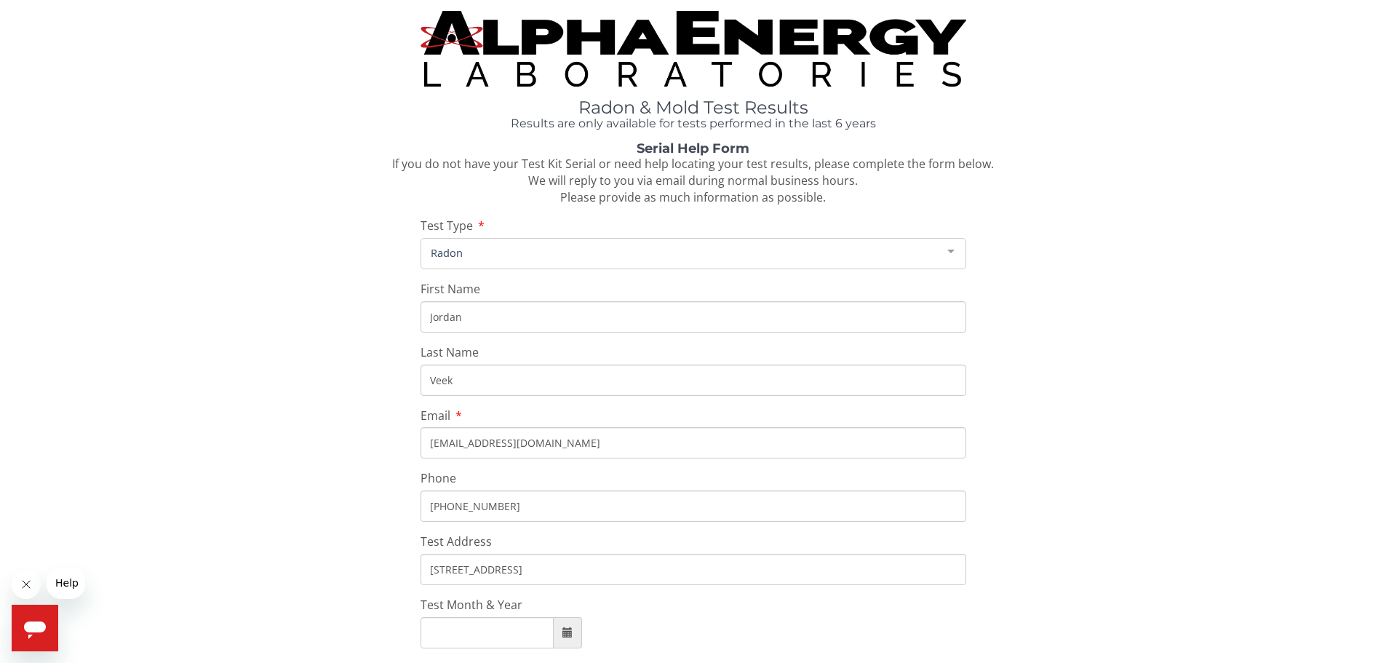
type input "[STREET_ADDRESS]"
click at [506, 629] on input "Test Month & Year" at bounding box center [486, 632] width 133 height 31
click at [589, 640] on div at bounding box center [693, 632] width 546 height 31
click at [581, 640] on span at bounding box center [568, 632] width 28 height 31
type input "[DATE]"
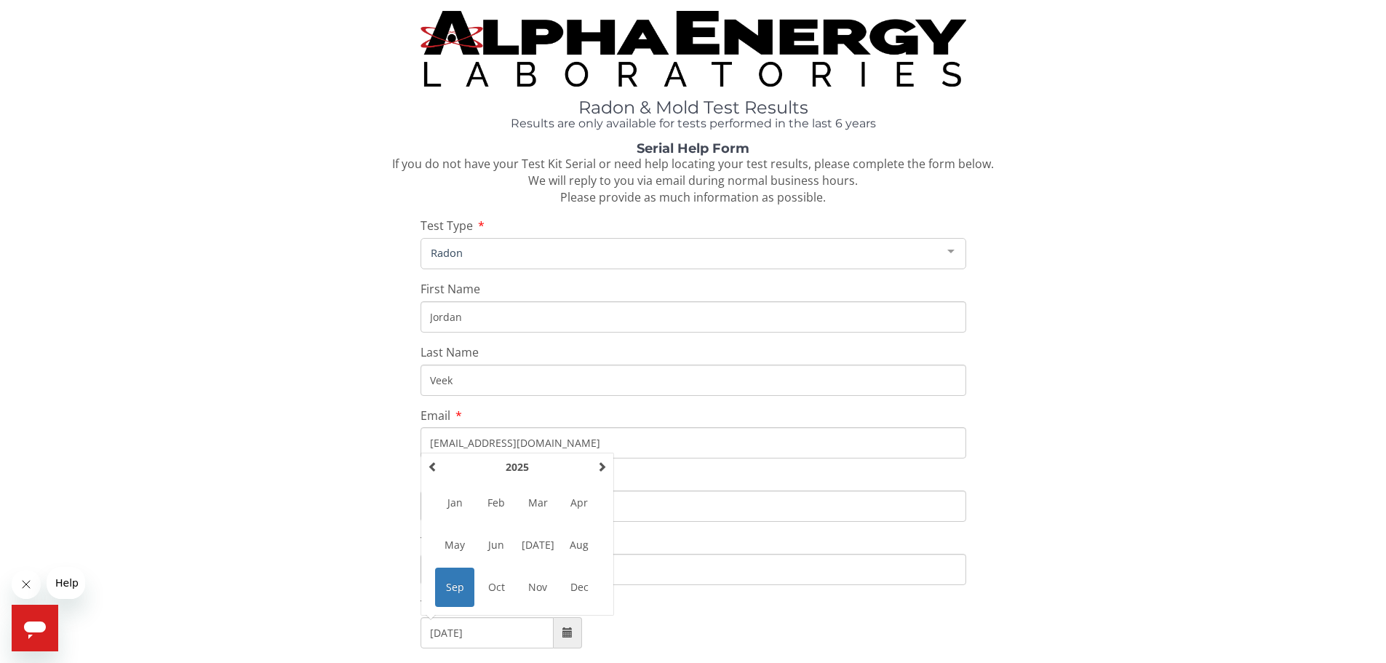
click at [451, 588] on span "Sep" at bounding box center [454, 586] width 39 height 39
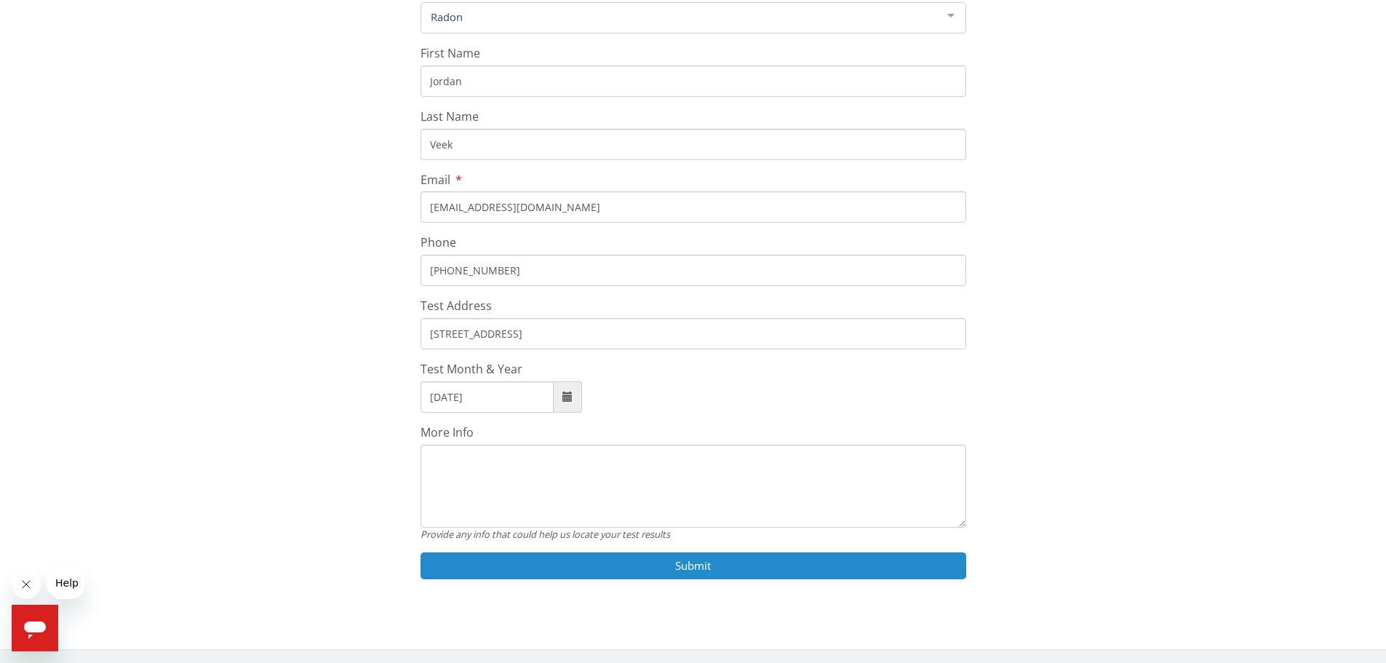
scroll to position [236, 0]
click at [667, 560] on button "Submit" at bounding box center [693, 564] width 546 height 27
click at [696, 567] on button "Submit" at bounding box center [693, 564] width 546 height 27
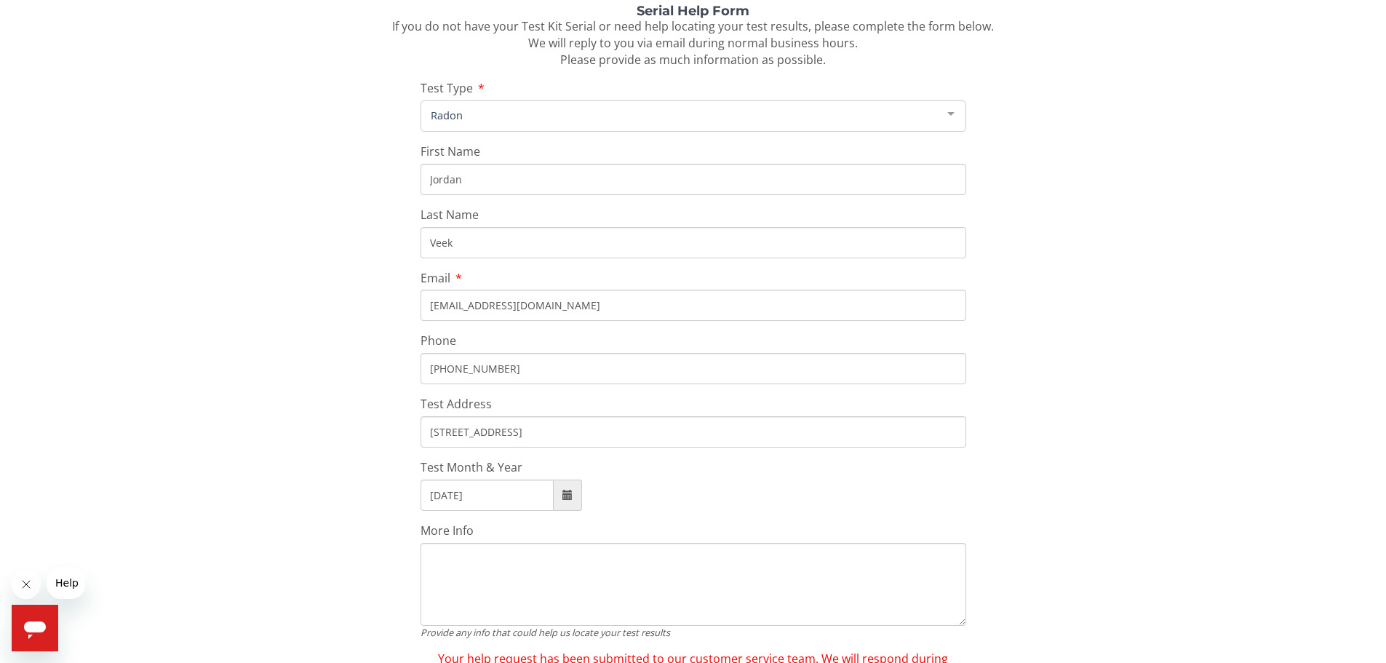
scroll to position [0, 0]
